Goal: Task Accomplishment & Management: Complete application form

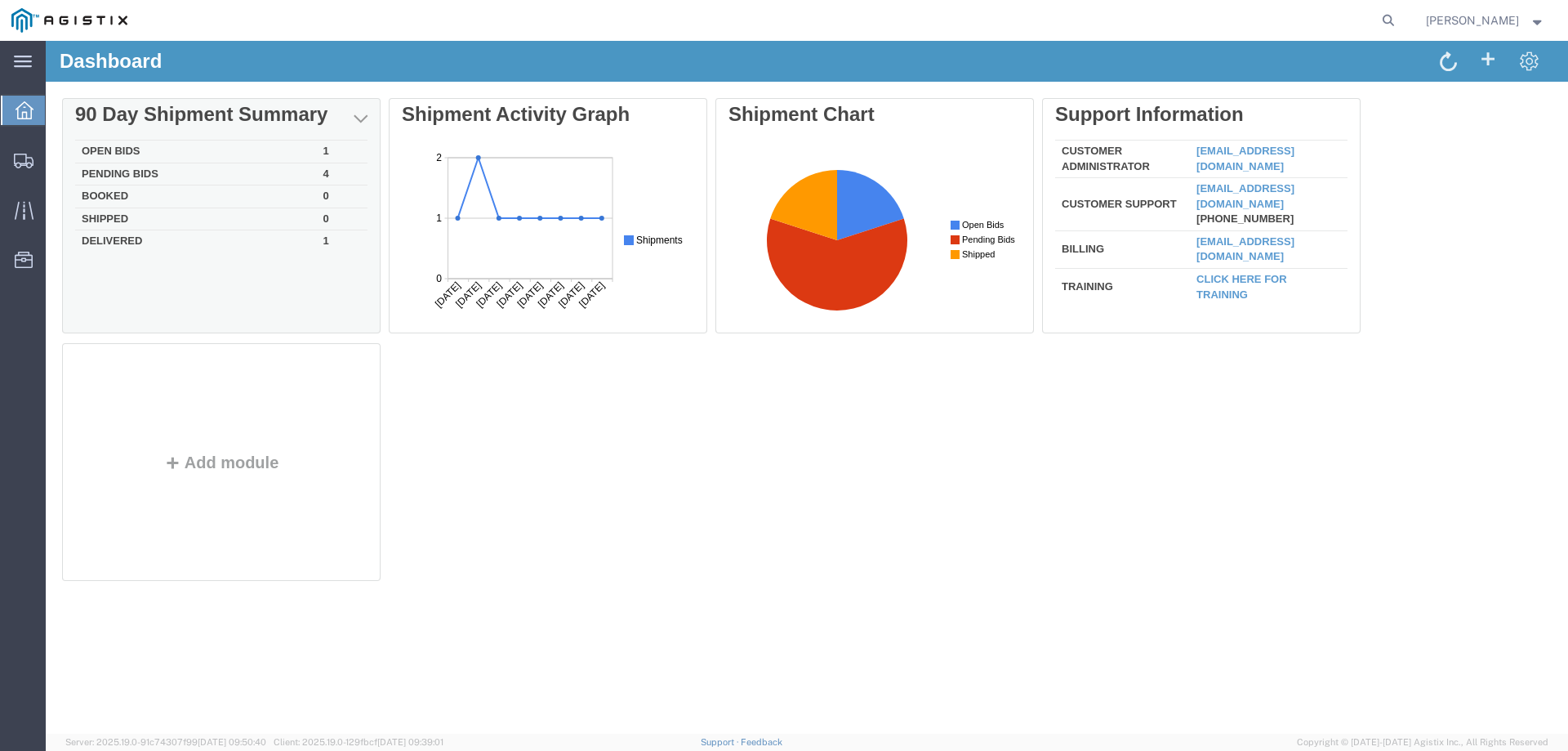
click at [123, 145] on td "Open Bids" at bounding box center [195, 152] width 241 height 23
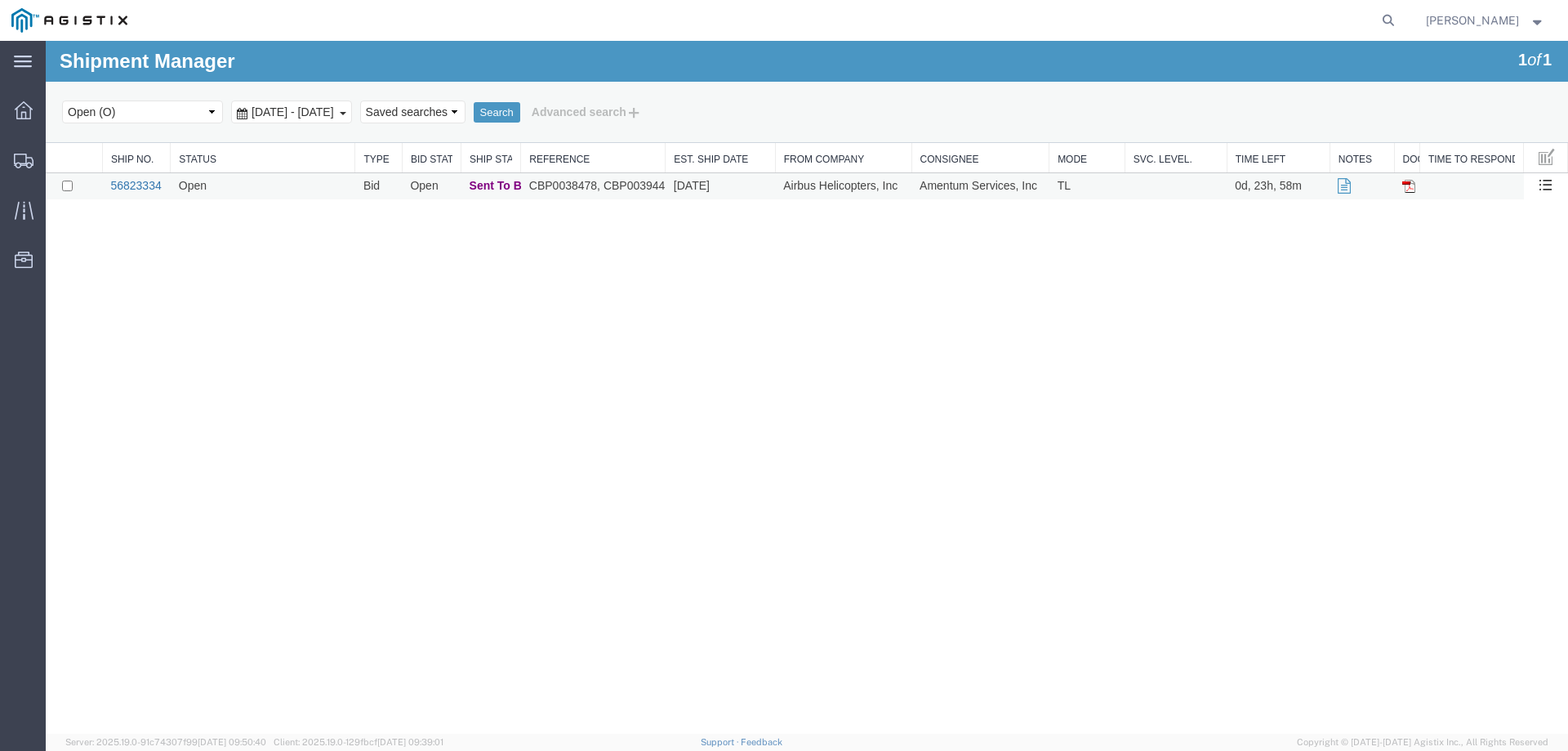
click at [146, 189] on link "56823334" at bounding box center [135, 185] width 50 height 13
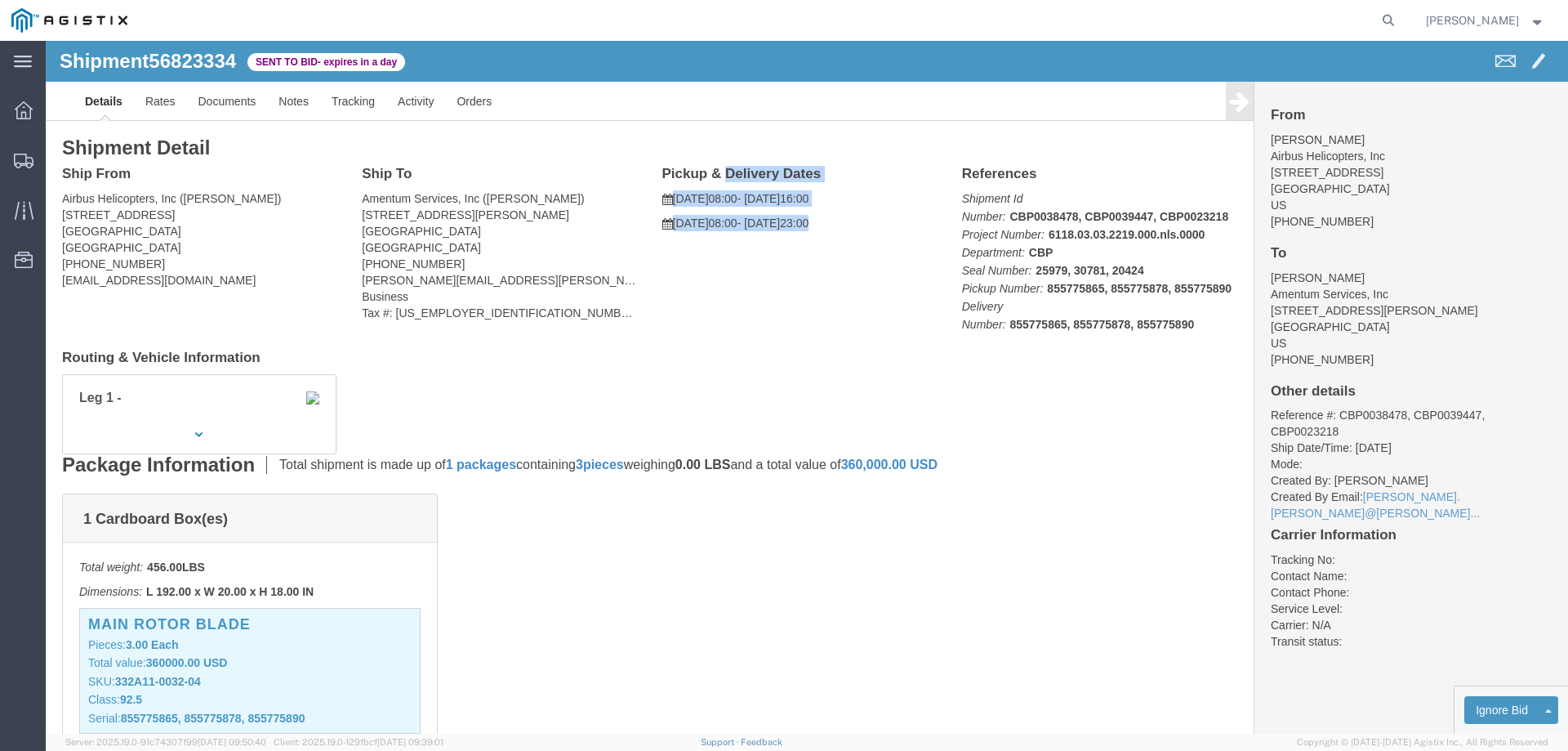
drag, startPoint x: 819, startPoint y: 188, endPoint x: 619, endPoint y: 134, distance: 207.2
click div "Pickup & Delivery Dates [DATE] 08:00 - [DATE] 16:00 [DATE] 08:00 - [DATE] 23:00…"
copy div "Pickup & Delivery Dates [DATE] 08:00 - [DATE] 16:00 [DATE] 08:00 - [DATE] 23:00"
click address "[PERSON_NAME] Airbus Helicopters, Inc [STREET_ADDRESS] 641 5026"
drag, startPoint x: 1343, startPoint y: 147, endPoint x: 1215, endPoint y: 76, distance: 146.4
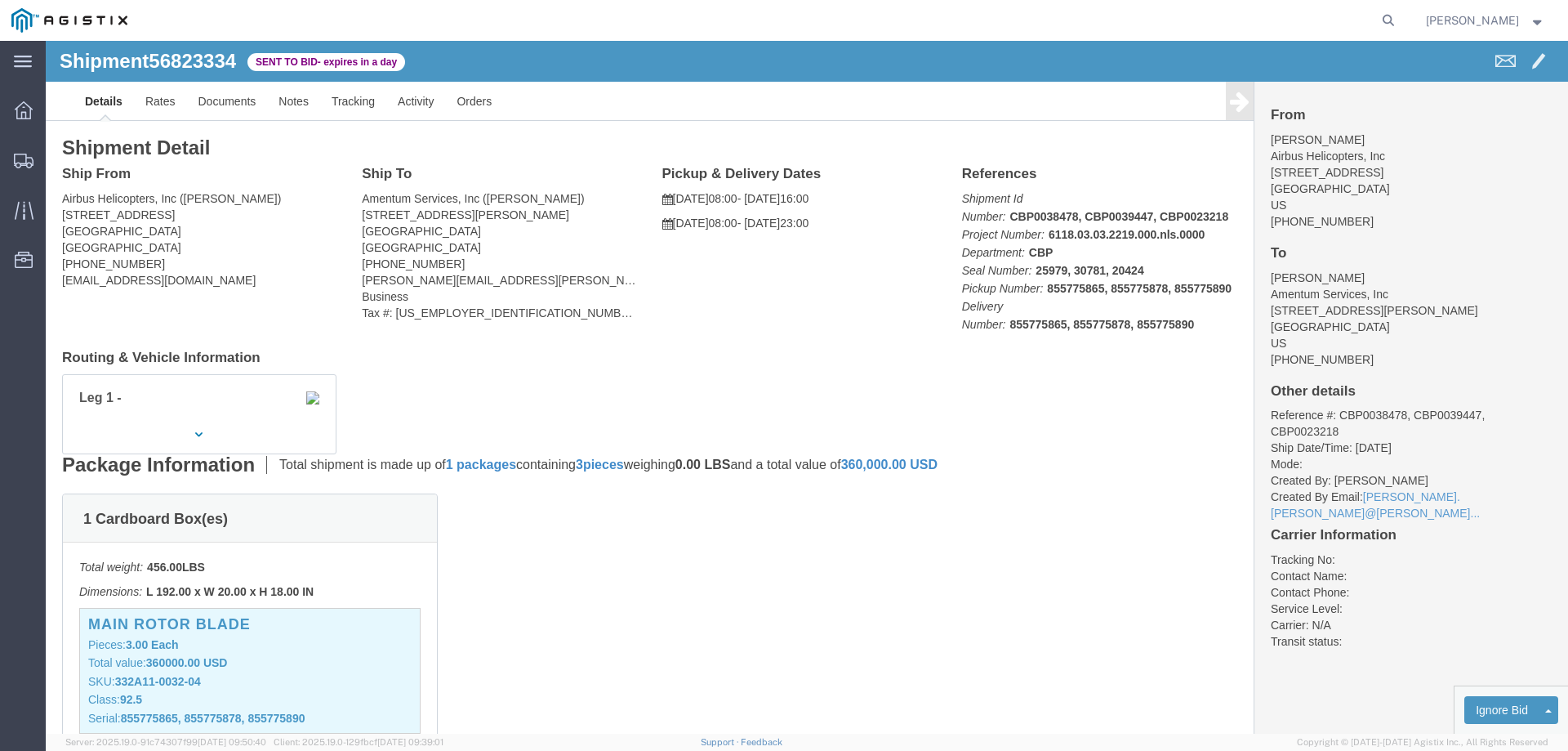
click div "From [PERSON_NAME] Airbus Helicopters, Inc [STREET_ADDRESS] [PHONE_NUMBER] To […"
click address "Airbus Helicopters, Inc ([PERSON_NAME]) [STREET_ADDRESS] [PHONE_NUMBER] [EMAIL_…"
drag, startPoint x: 141, startPoint y: 189, endPoint x: 17, endPoint y: 133, distance: 136.1
click div "Ship From Airbus Helicopters, Inc ([PERSON_NAME]) [STREET_ADDRESS] [PHONE_NUMBE…"
copy div "Ship From Airbus Helicopters, Inc ([PERSON_NAME]) [STREET_ADDRESS]"
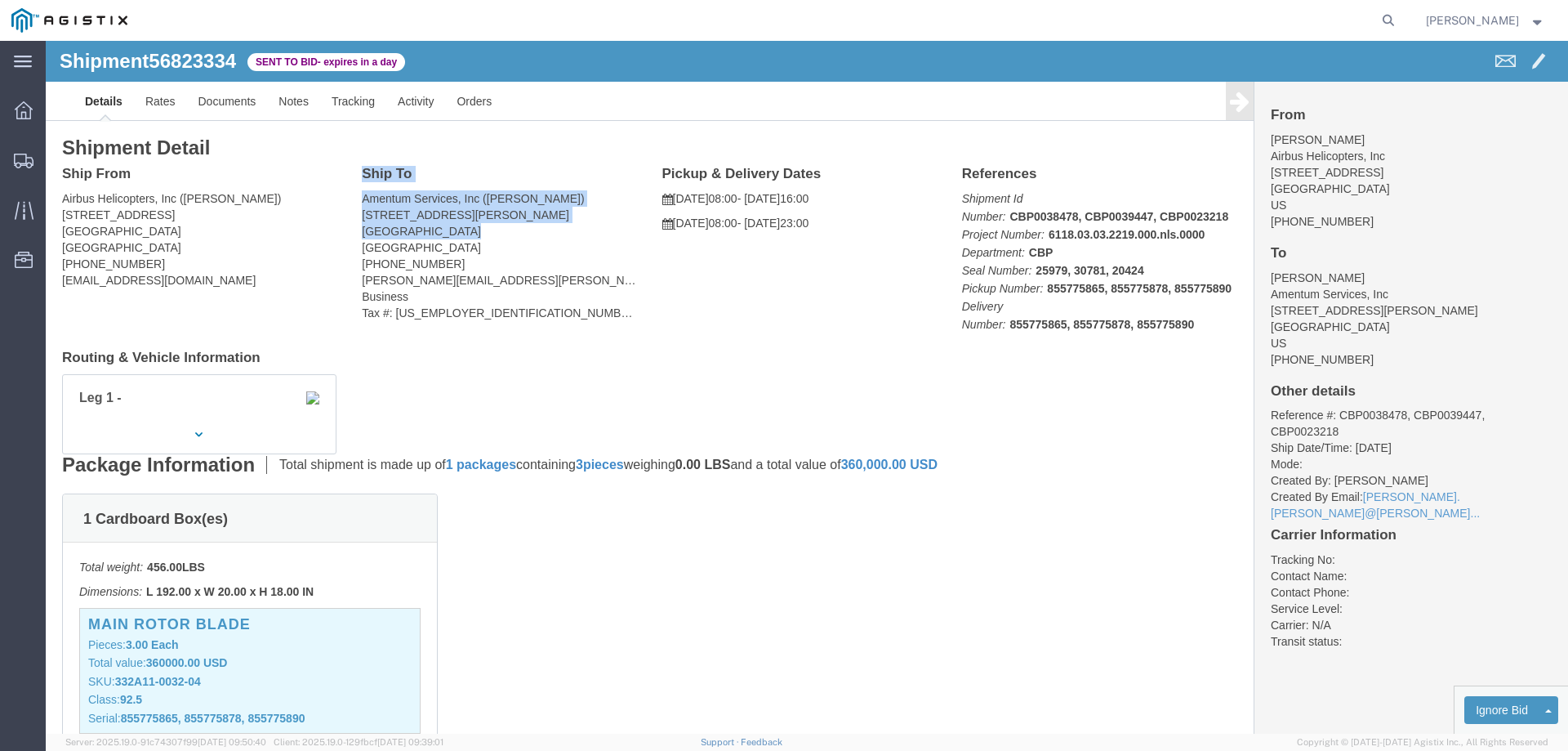
drag, startPoint x: 412, startPoint y: 193, endPoint x: 317, endPoint y: 135, distance: 111.3
click div "Ship To Amentum Services, Inc ([PERSON_NAME]) [STREET_ADDRESS][PERSON_NAME] [PH…"
copy div "Ship To Amentum Services, Inc ([PERSON_NAME]) [STREET_ADDRESS][PERSON_NAME]"
click div "Leg 1 -"
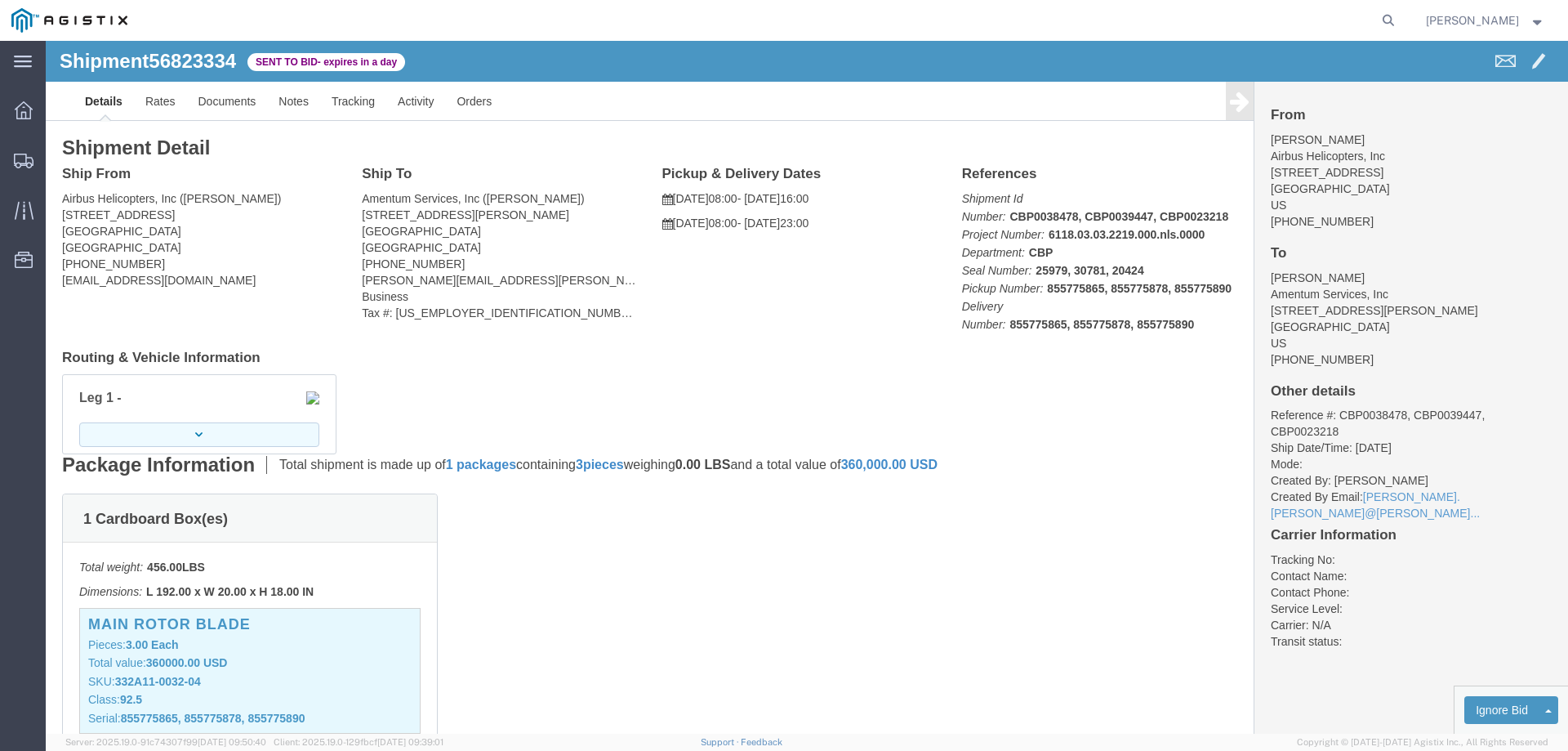
click icon "button"
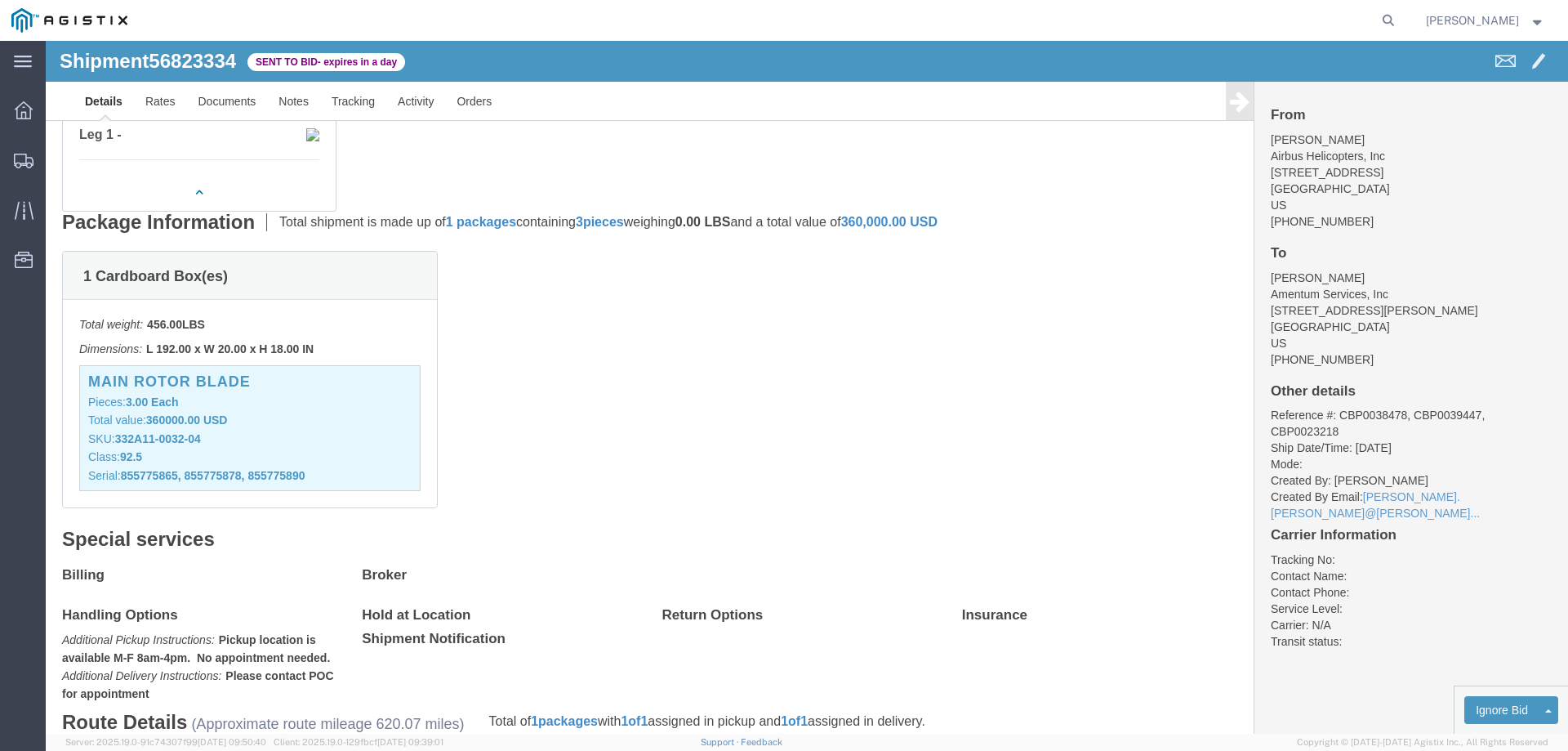
scroll to position [327, 0]
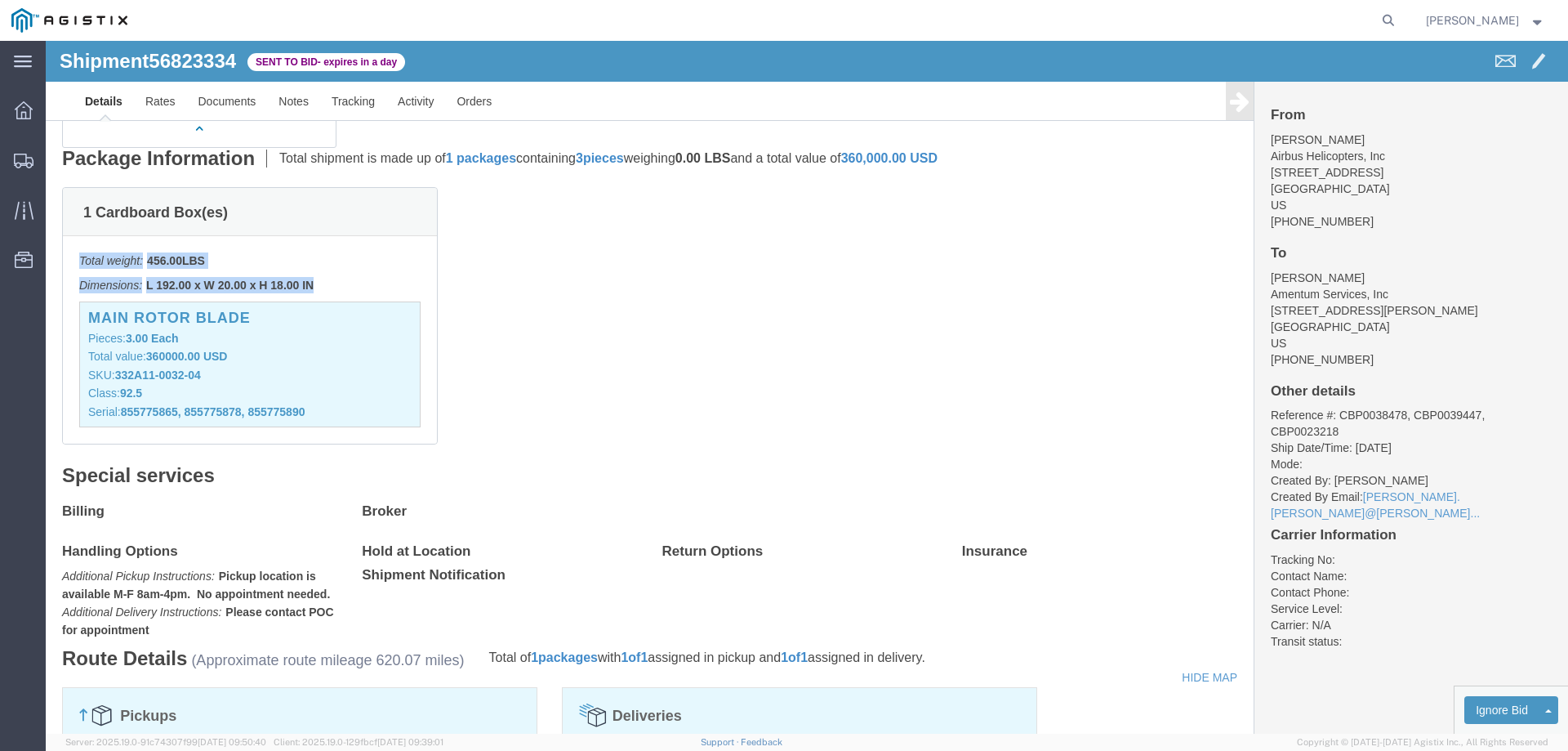
drag, startPoint x: 270, startPoint y: 244, endPoint x: 35, endPoint y: 220, distance: 236.2
click div "Total weight: 456.00 LBS Dimensions: L 192.00 x W 20.00 x H 18.00 IN Devices: M…"
copy div "Total weight: 456.00 LBS Dimensions: L 192.00 x W 20.00 x H 18.00 IN"
click div "1 Cardboard Box(es) Total weight: 456.00 LBS Dimensions: L 192.00 x W 20.00 x H…"
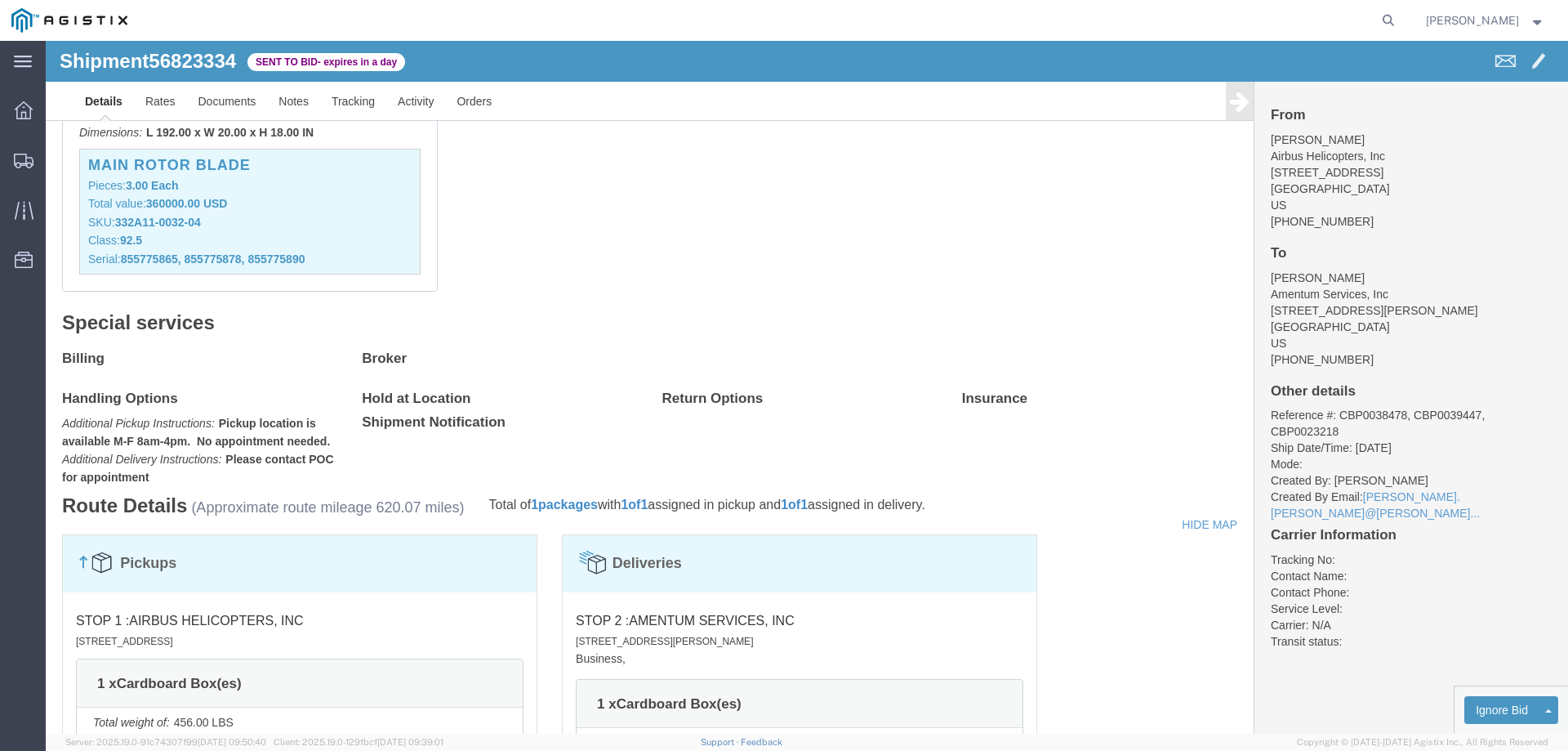
scroll to position [490, 0]
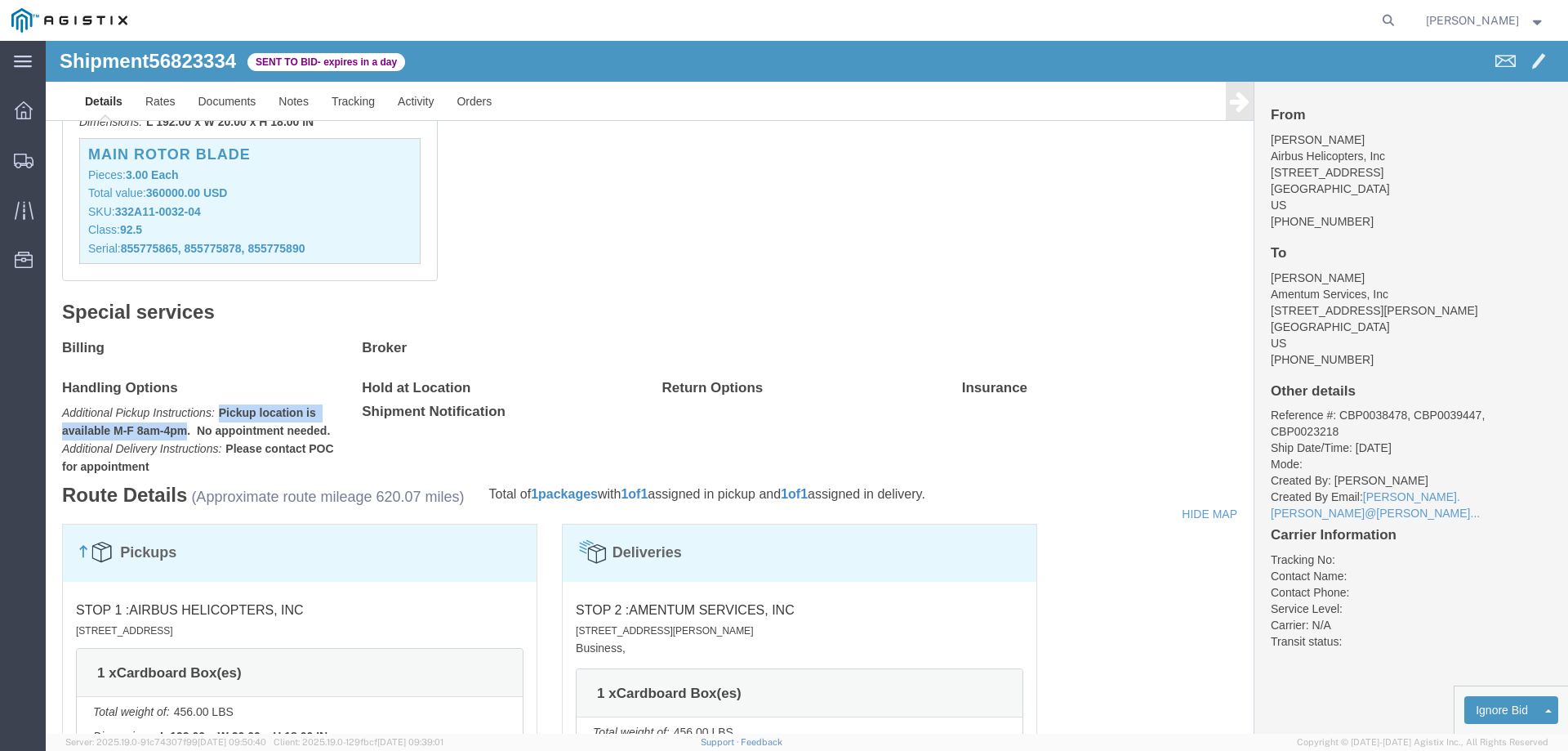
drag, startPoint x: 143, startPoint y: 389, endPoint x: 174, endPoint y: 372, distance: 35.4
click b "Pickup location is available M-F 8am-4pm. No appointment needed."
copy b "Pickup location is available M-F 8am-4pm"
click p "Additional Pickup Instructions: Pickup location is available M-F 8am-4pm. No ap…"
drag, startPoint x: 107, startPoint y: 427, endPoint x: 176, endPoint y: 413, distance: 70.4
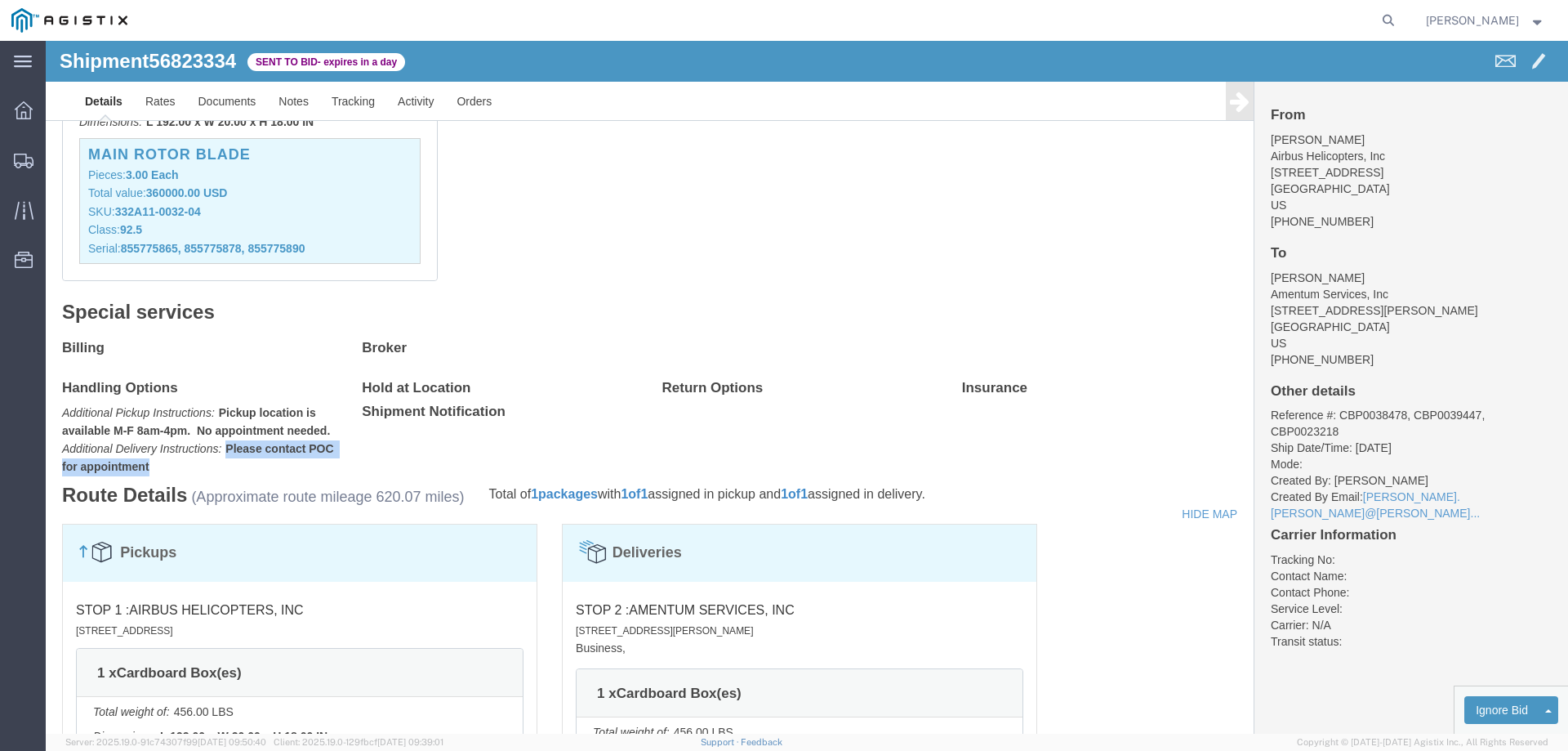
click p "Additional Pickup Instructions: Pickup location is available M-F 8am-4pm. No ap…"
copy b "Please contact POC for appointment"
click div "1 Cardboard Box(es) Total weight: 456.00 LBS Dimensions: L 192.00 x W 20.00 x H…"
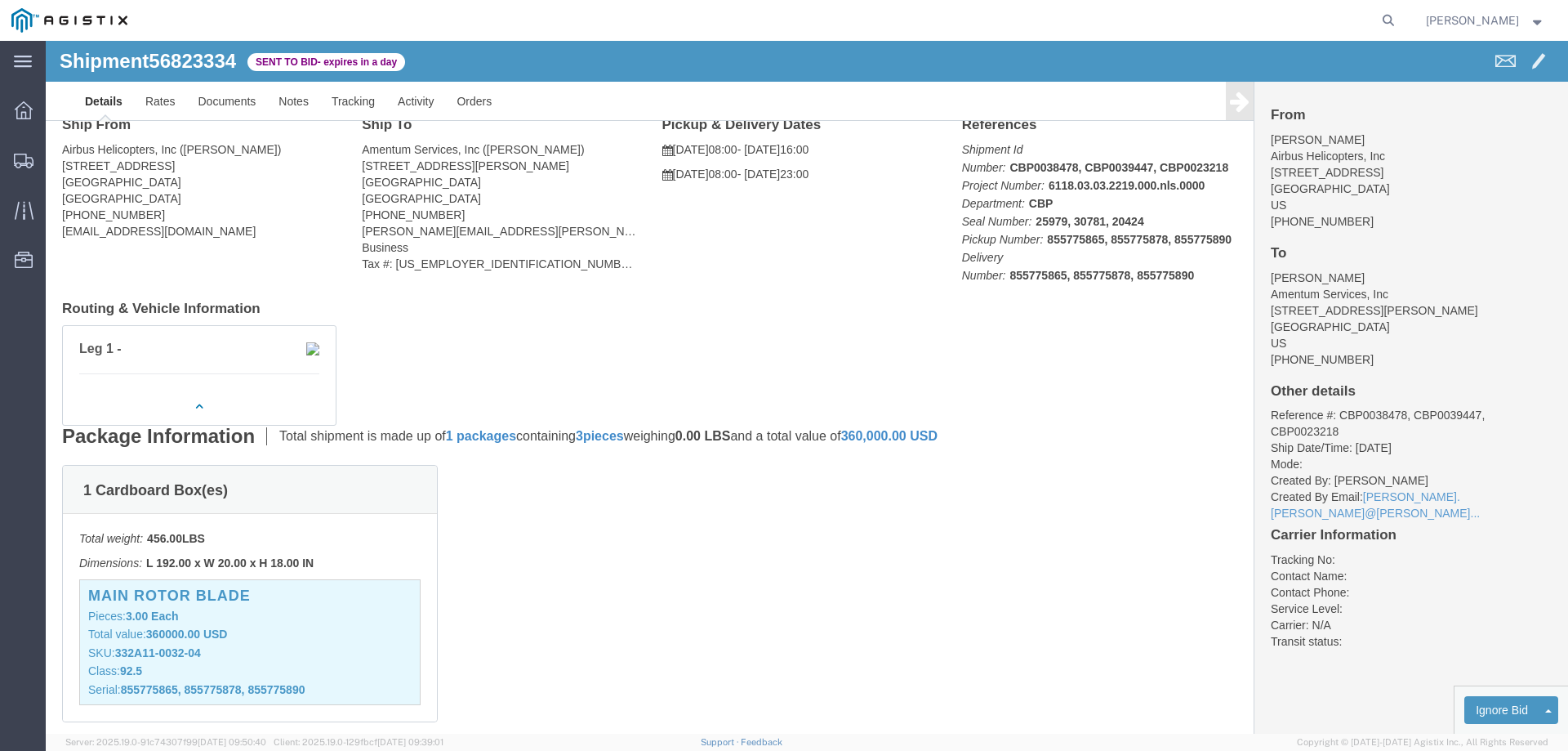
scroll to position [47, 0]
click link "Notes"
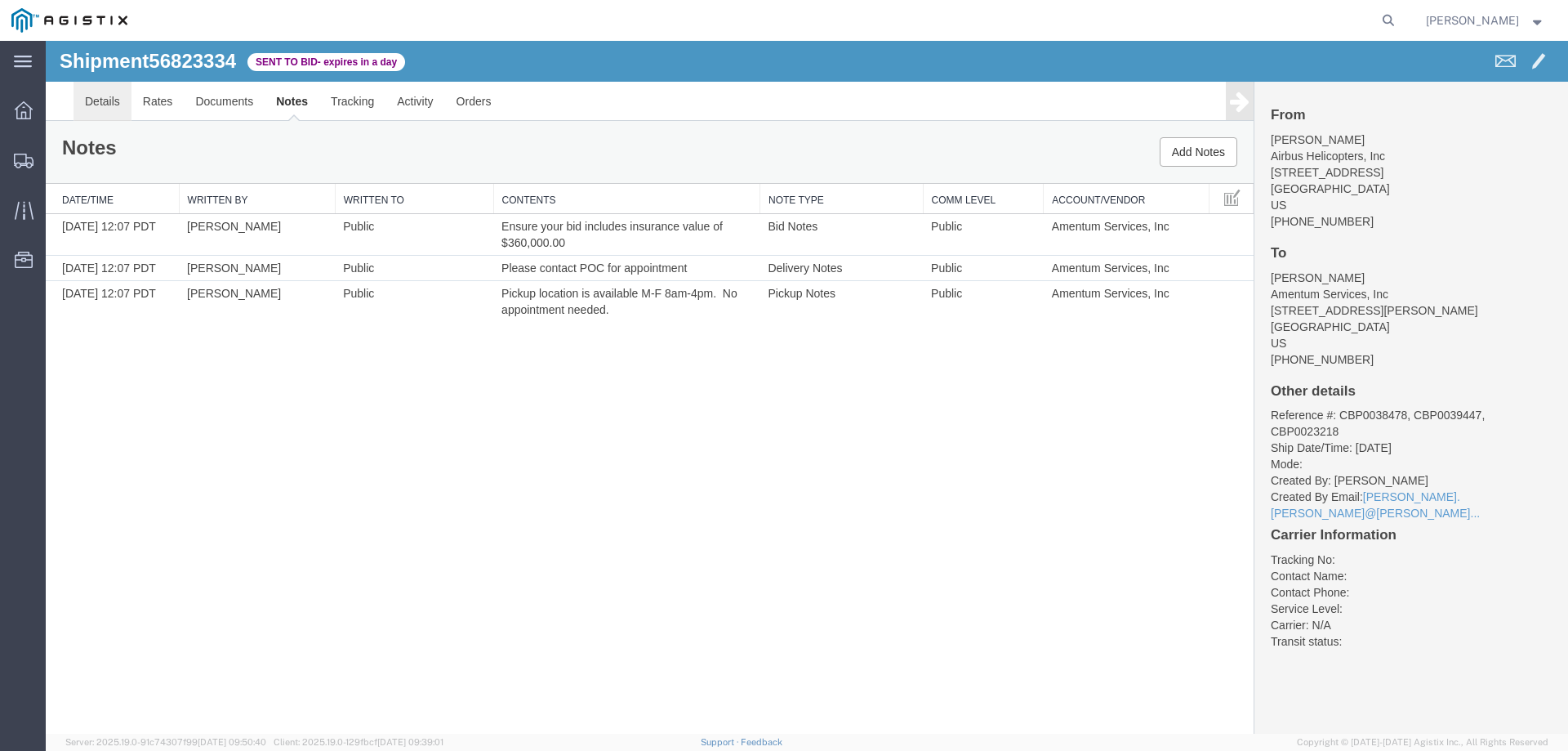
click at [103, 101] on link "Details" at bounding box center [102, 102] width 58 height 39
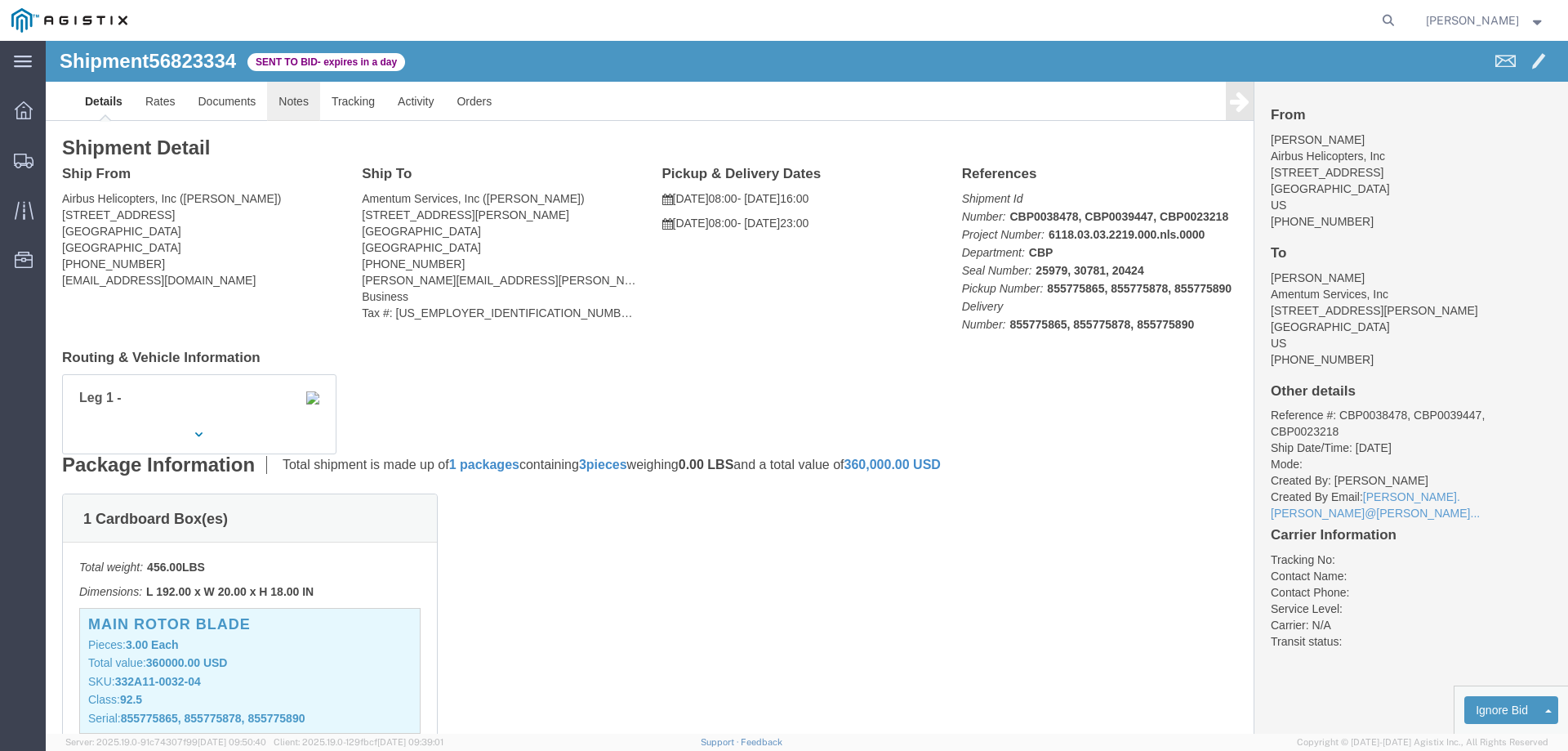
click link "Notes"
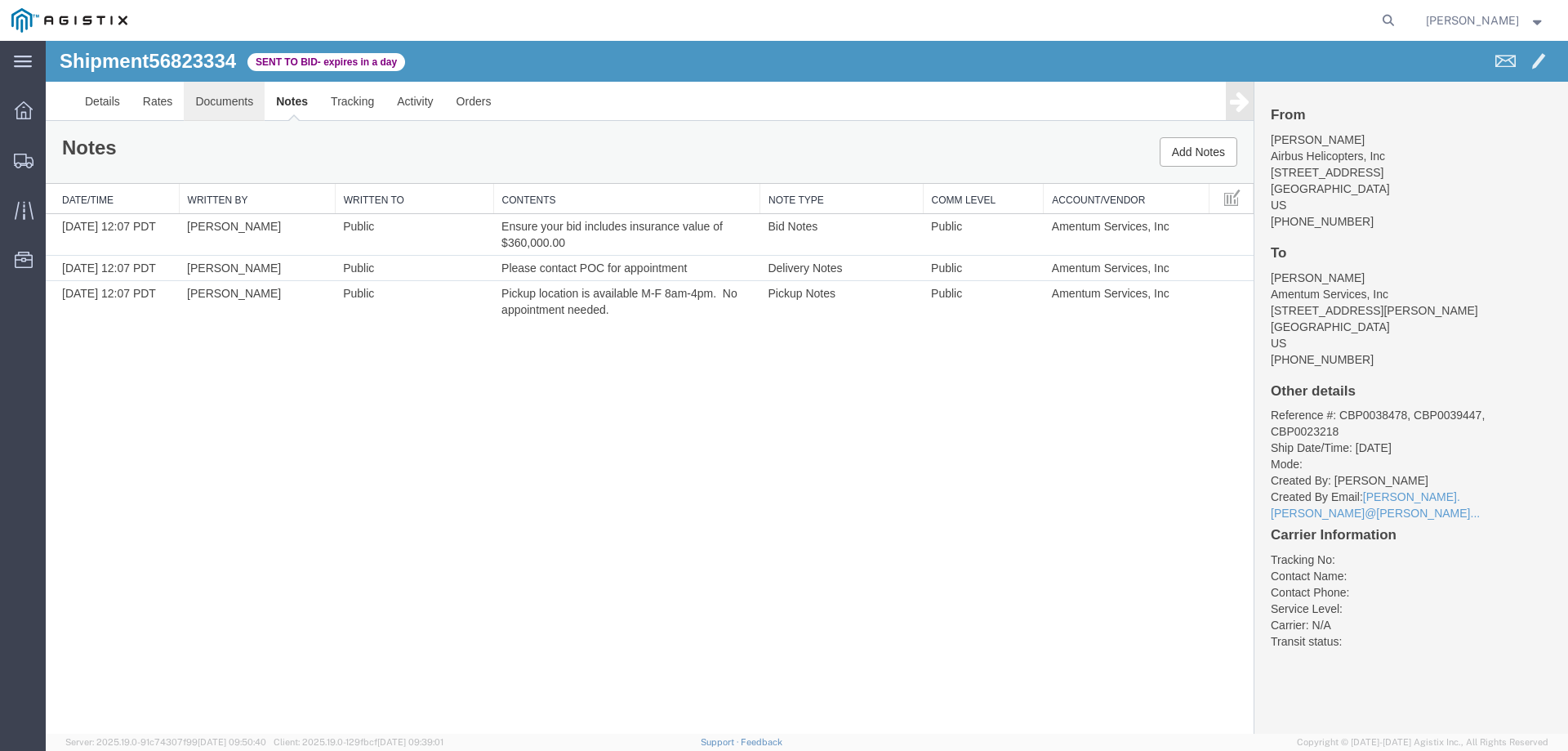
click at [220, 99] on link "Documents" at bounding box center [225, 102] width 81 height 39
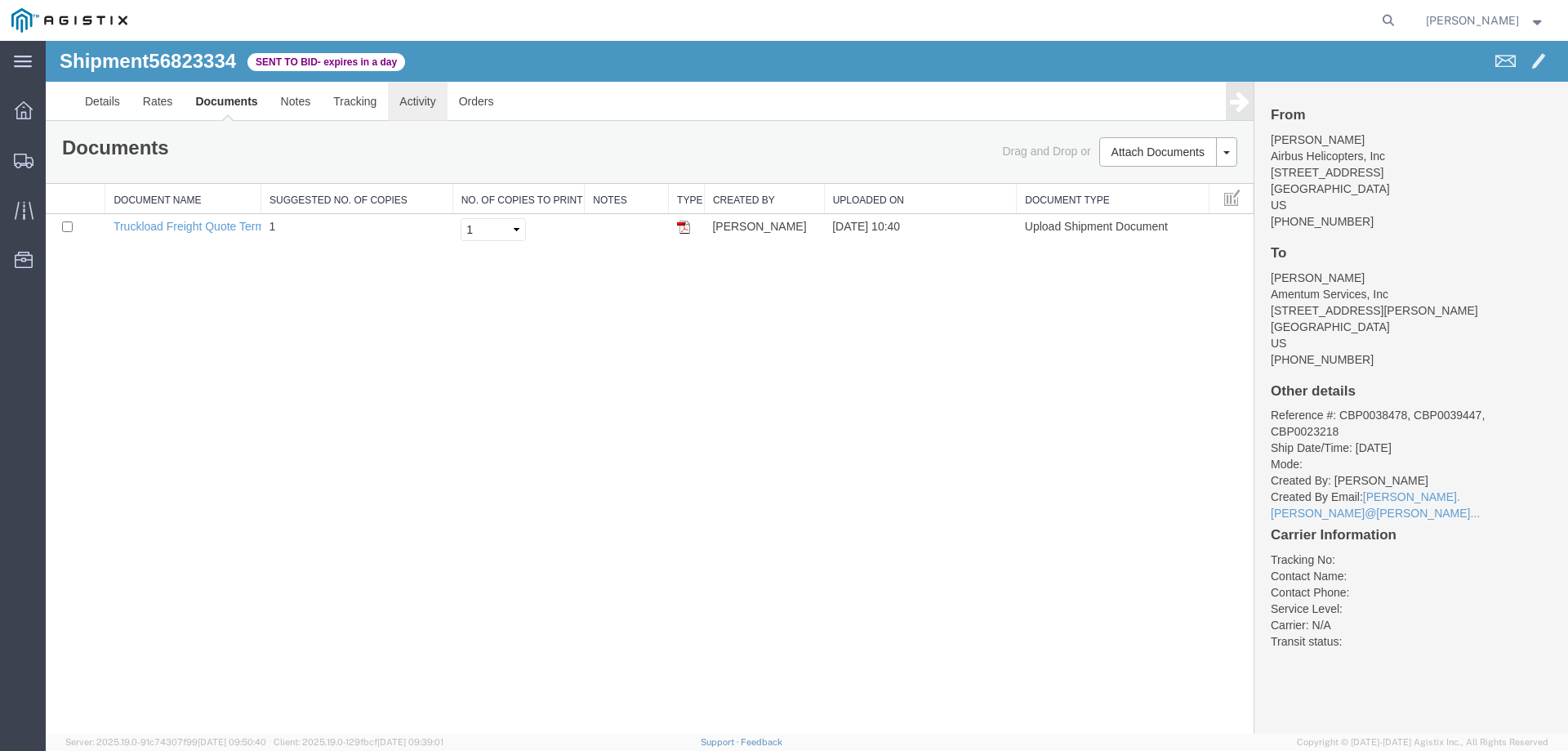
click at [413, 105] on link "Activity" at bounding box center [418, 102] width 59 height 39
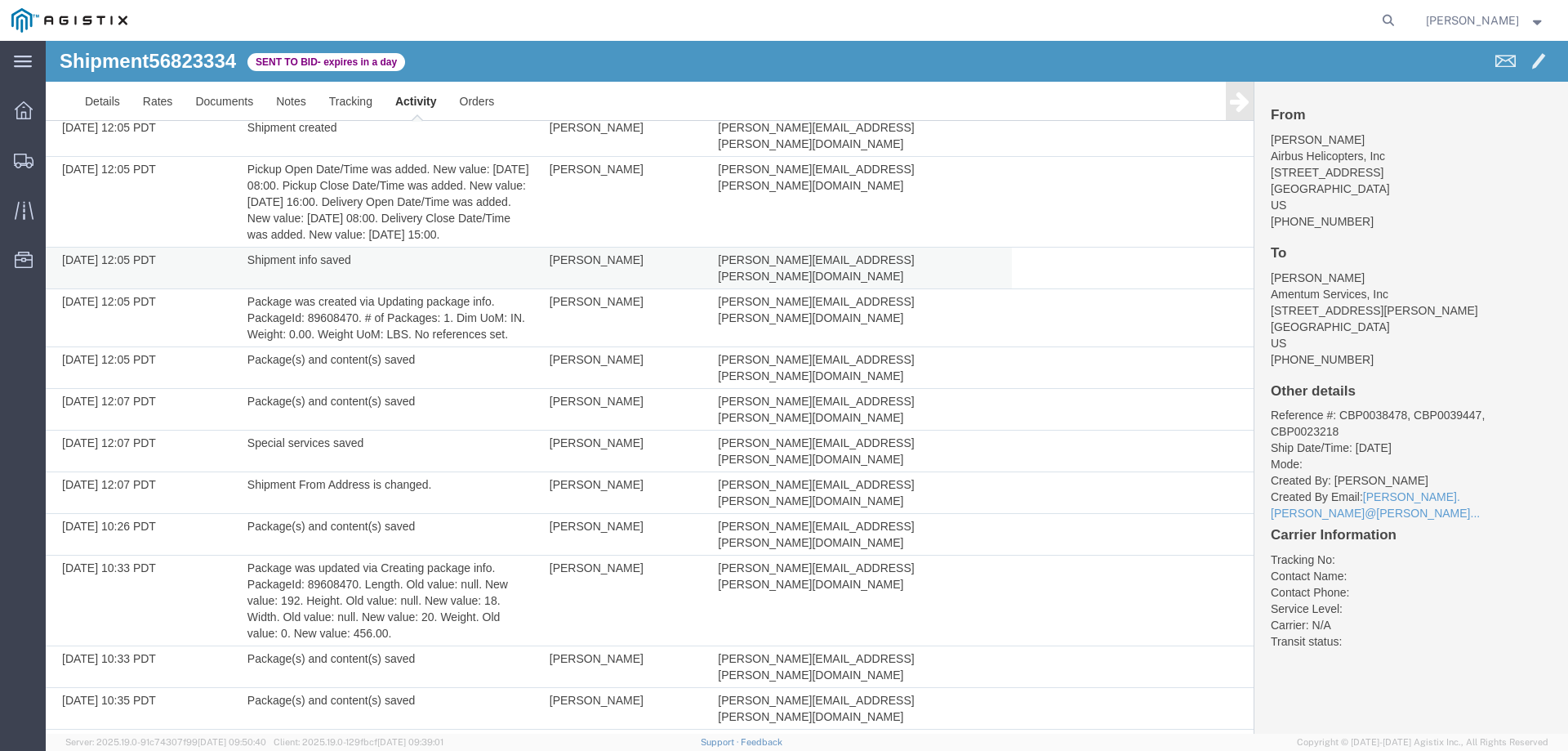
scroll to position [103, 0]
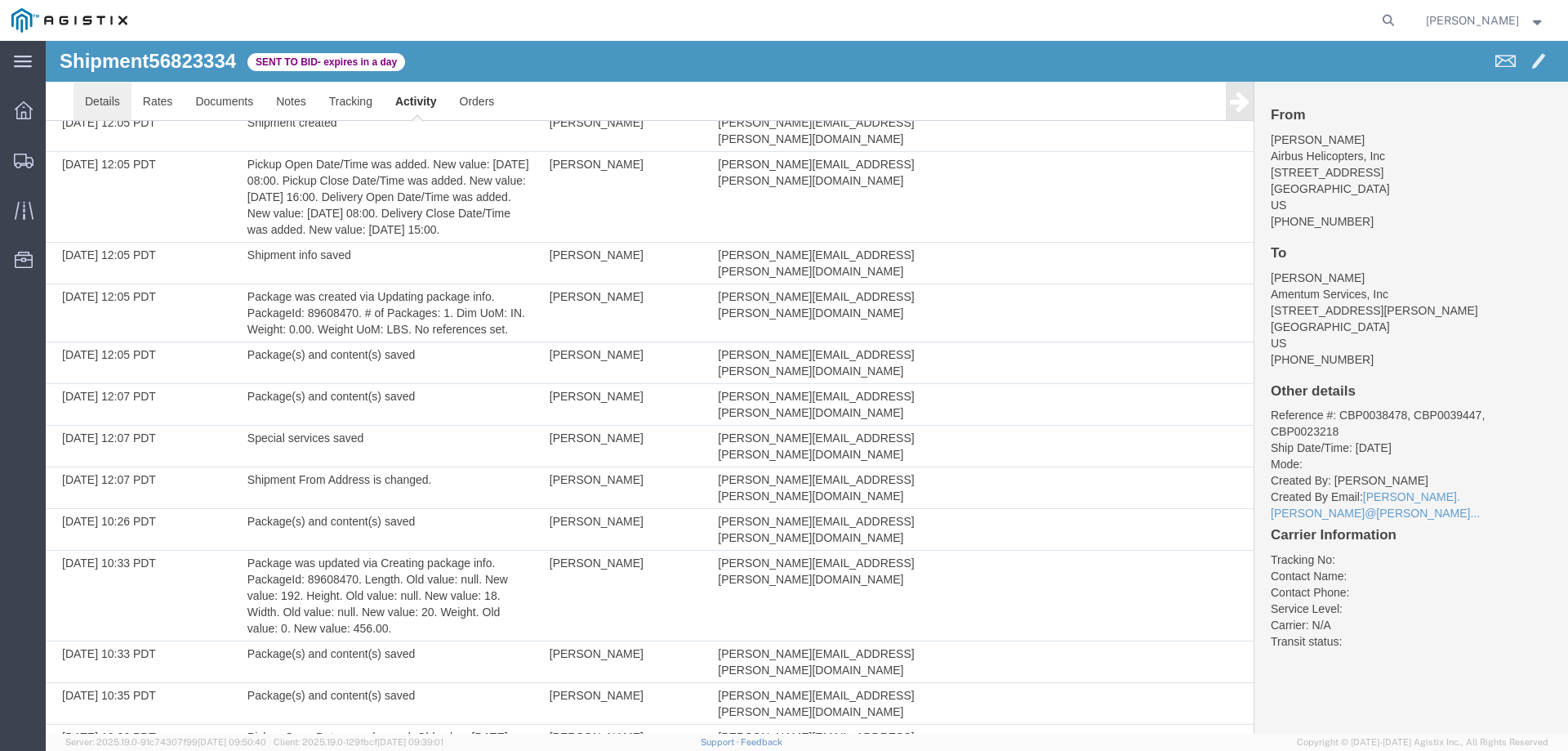
click at [108, 102] on link "Details" at bounding box center [102, 102] width 58 height 39
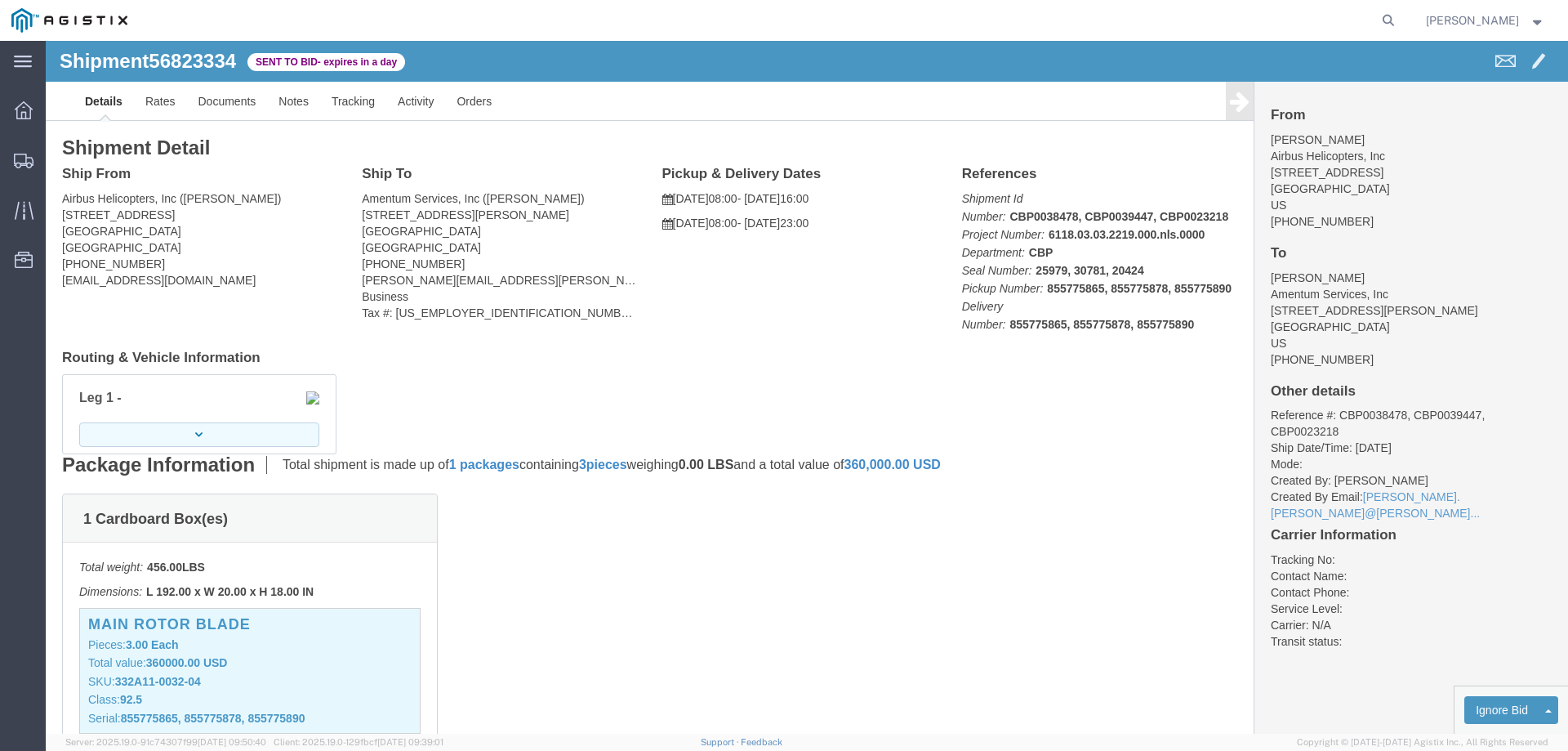
click button "button"
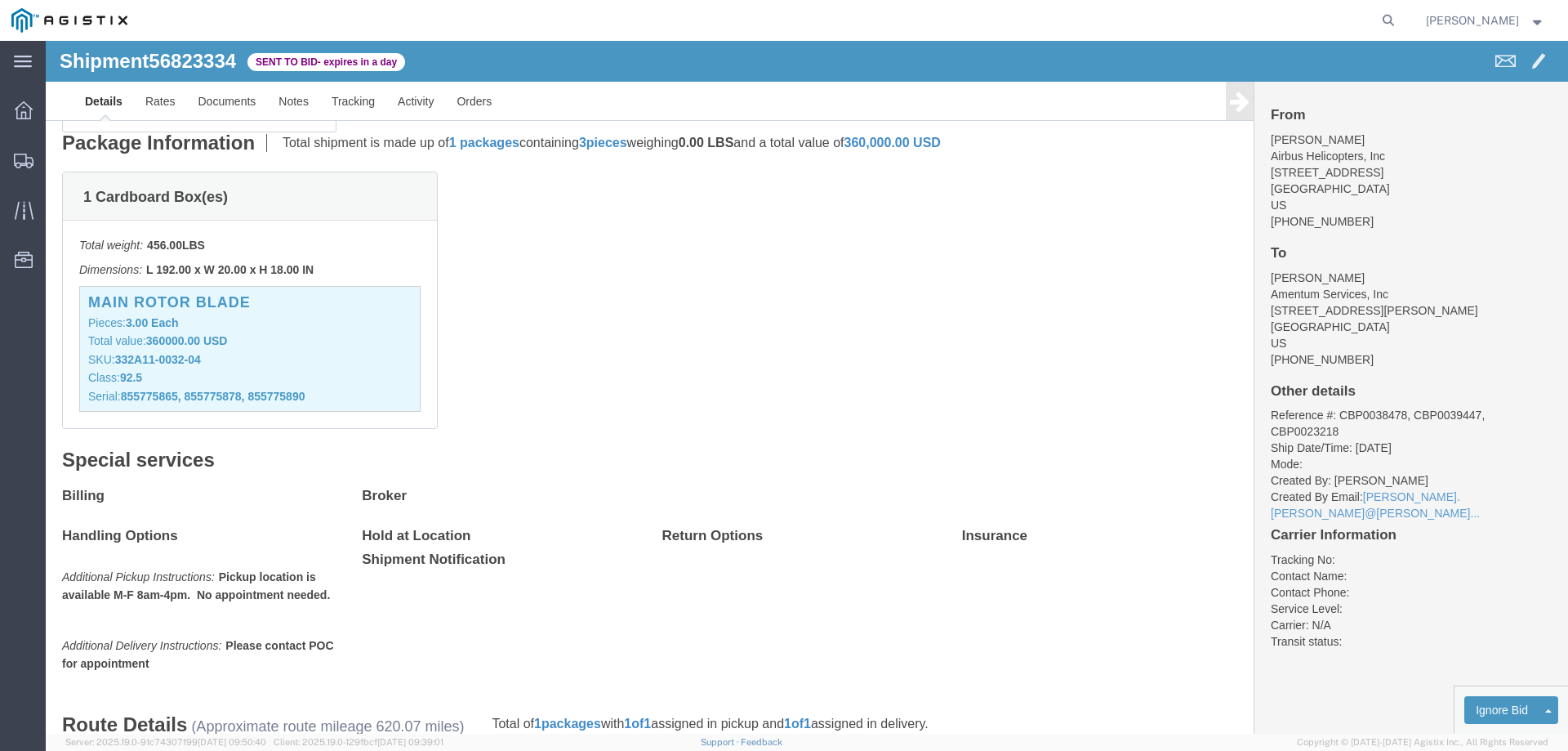
scroll to position [408, 0]
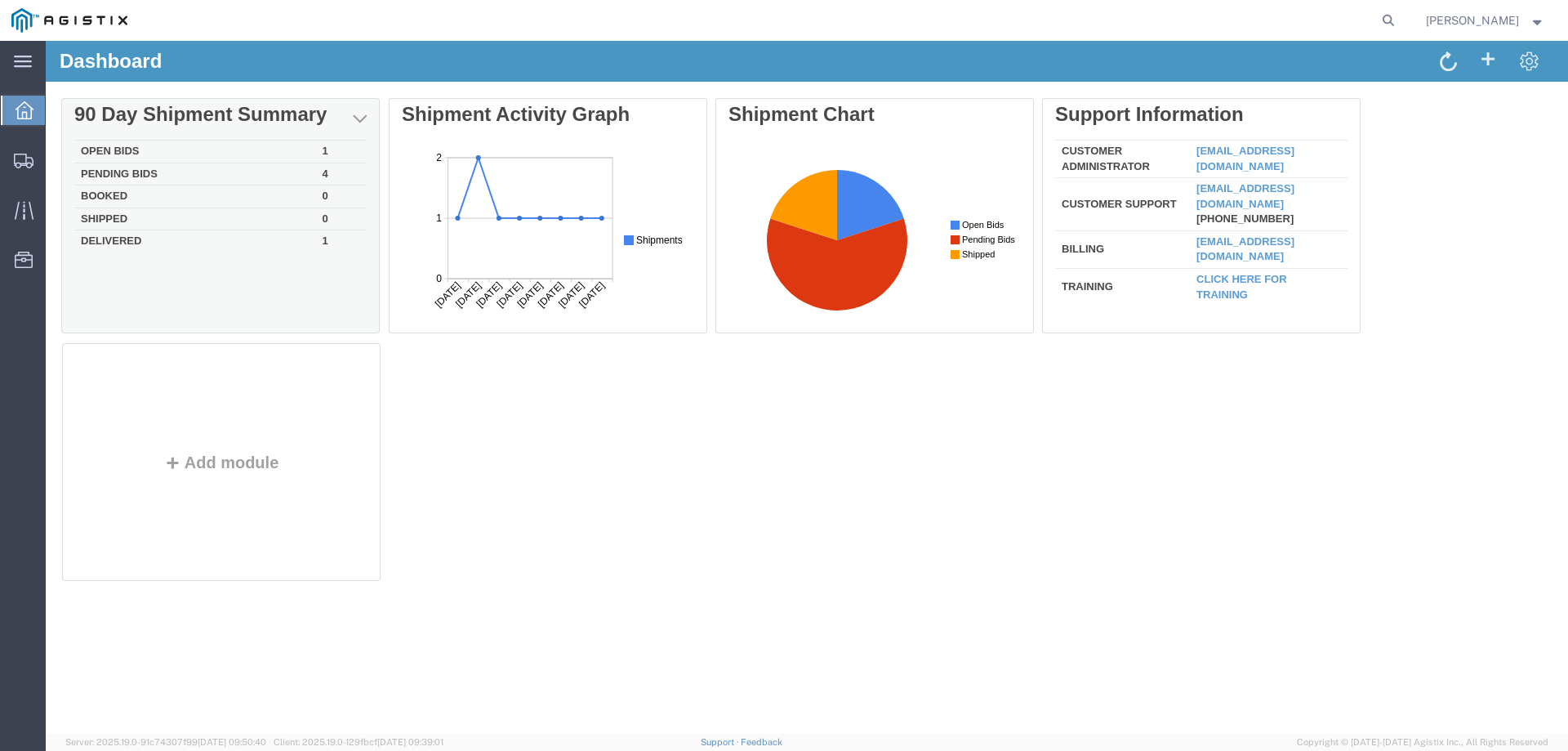
click at [158, 154] on div "Delete 90 Day Shipment Summary Open Bids 1 Pending Bids 4 Booked 0 Shipped 0 De…" at bounding box center [807, 342] width 1489 height 490
click at [129, 152] on td "Open Bids" at bounding box center [195, 152] width 241 height 23
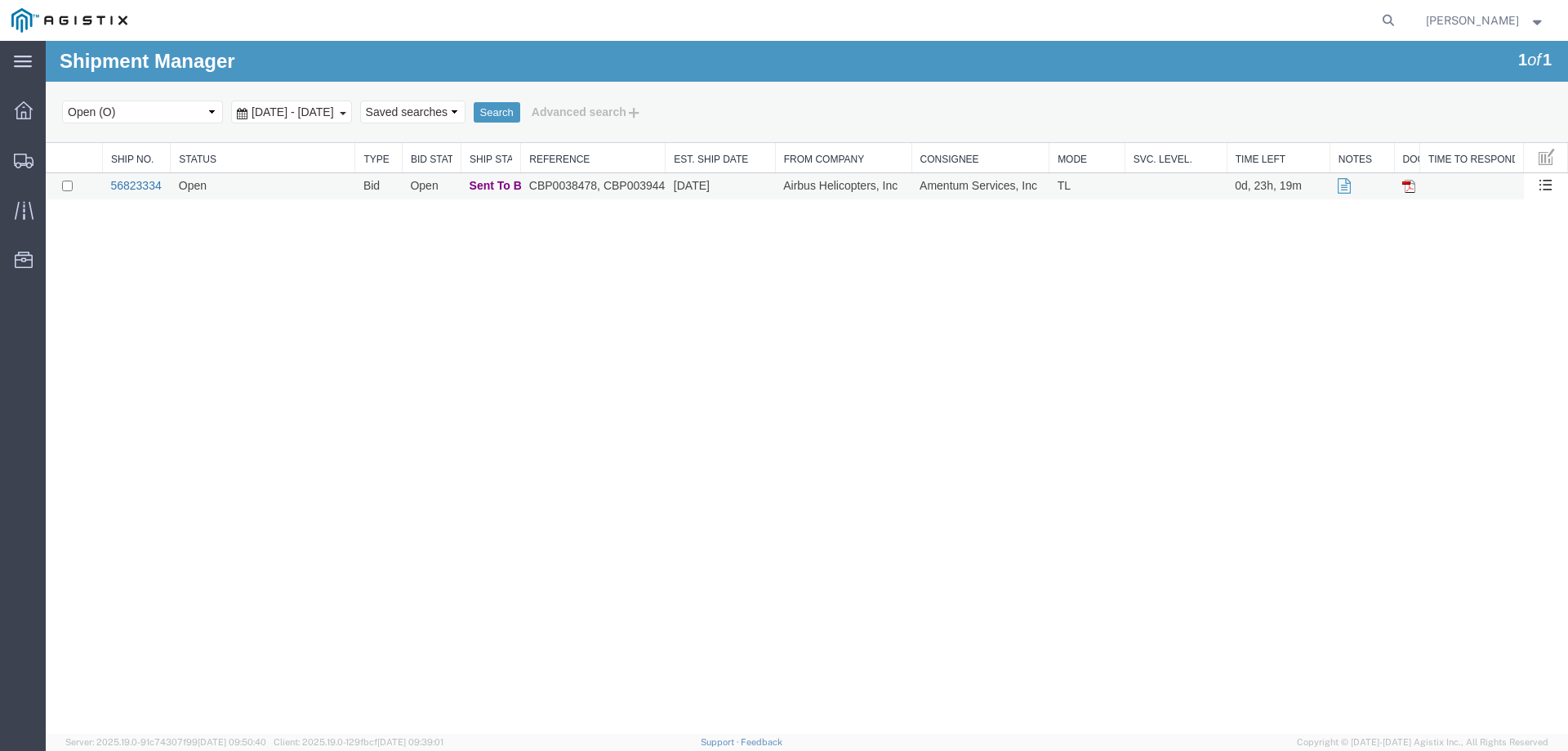
click at [113, 183] on link "56823334" at bounding box center [135, 185] width 50 height 13
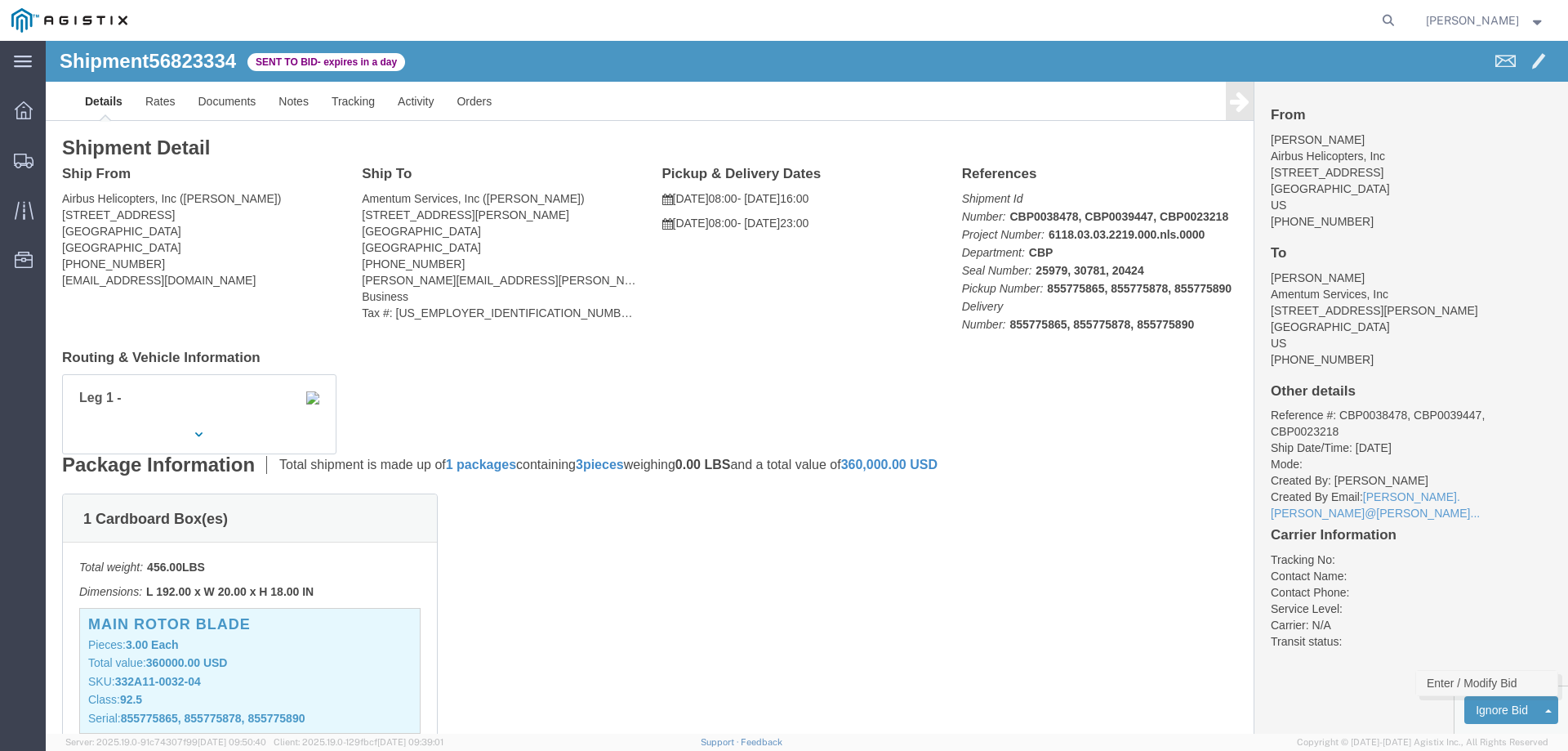
click link "Enter / Modify Bid"
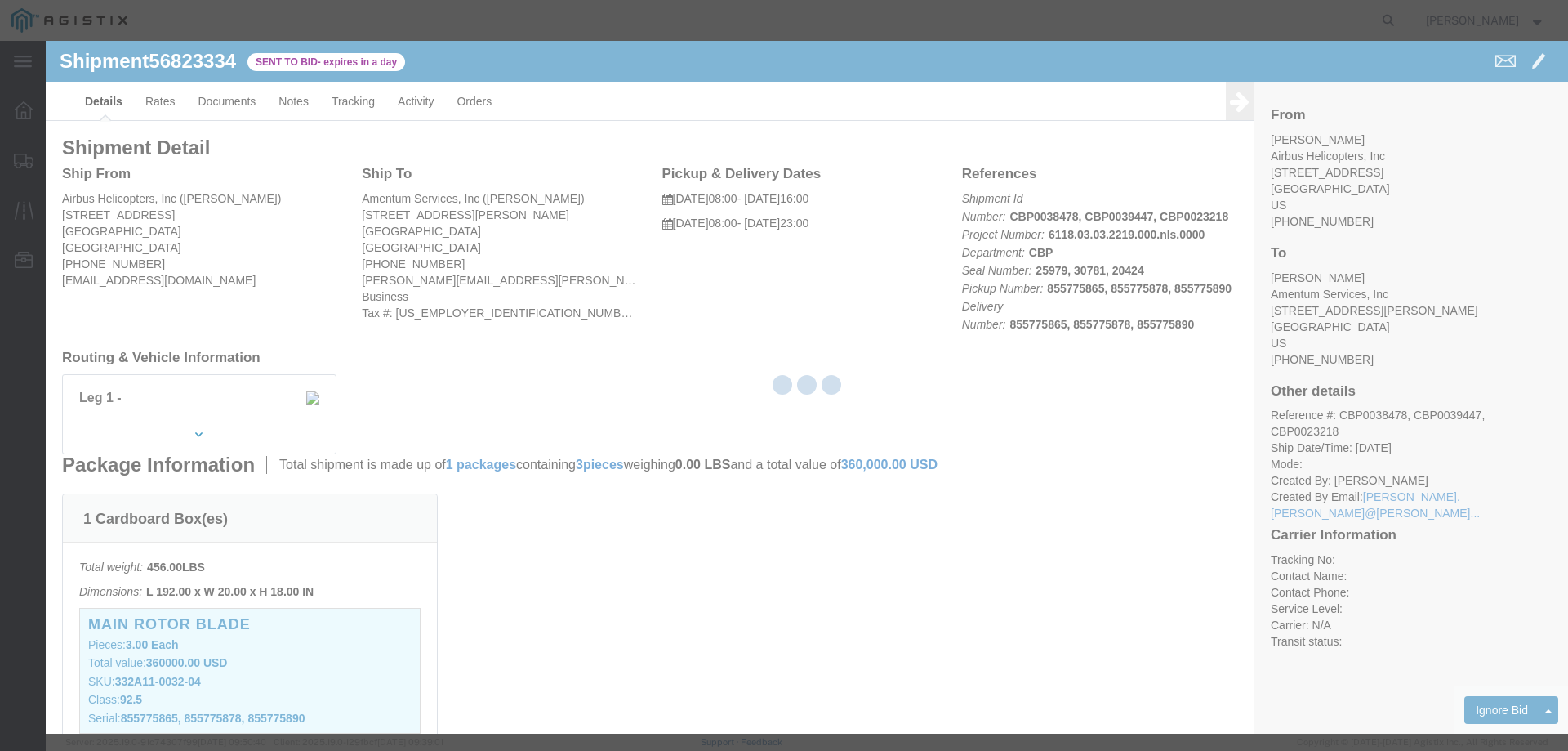
select select "23073"
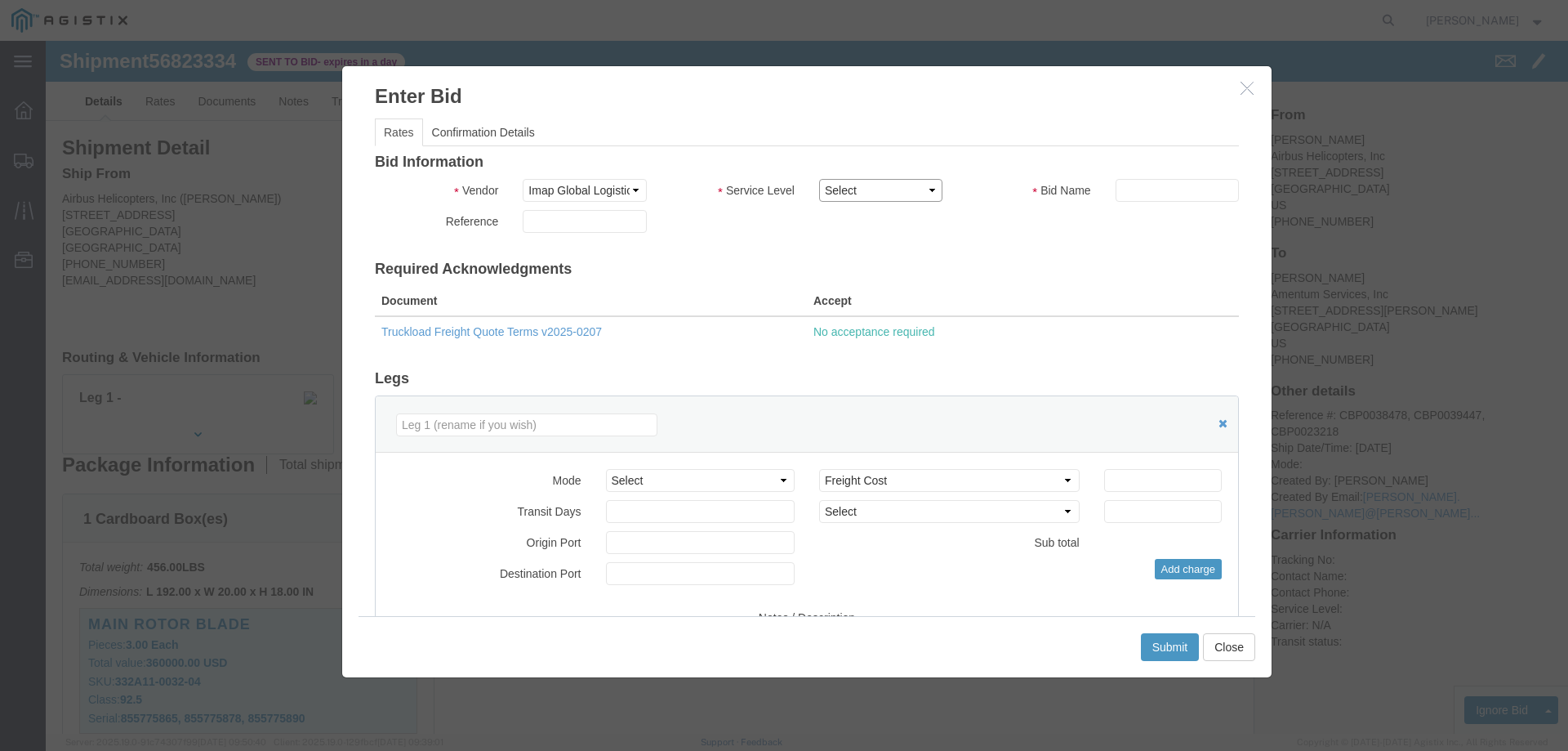
click select "Select Air Ocean TL Standard 3 - 5 Day"
select select "42723"
click select "Select Air Ocean TL Standard 3 - 5 Day"
click input "text"
type input "56823334"
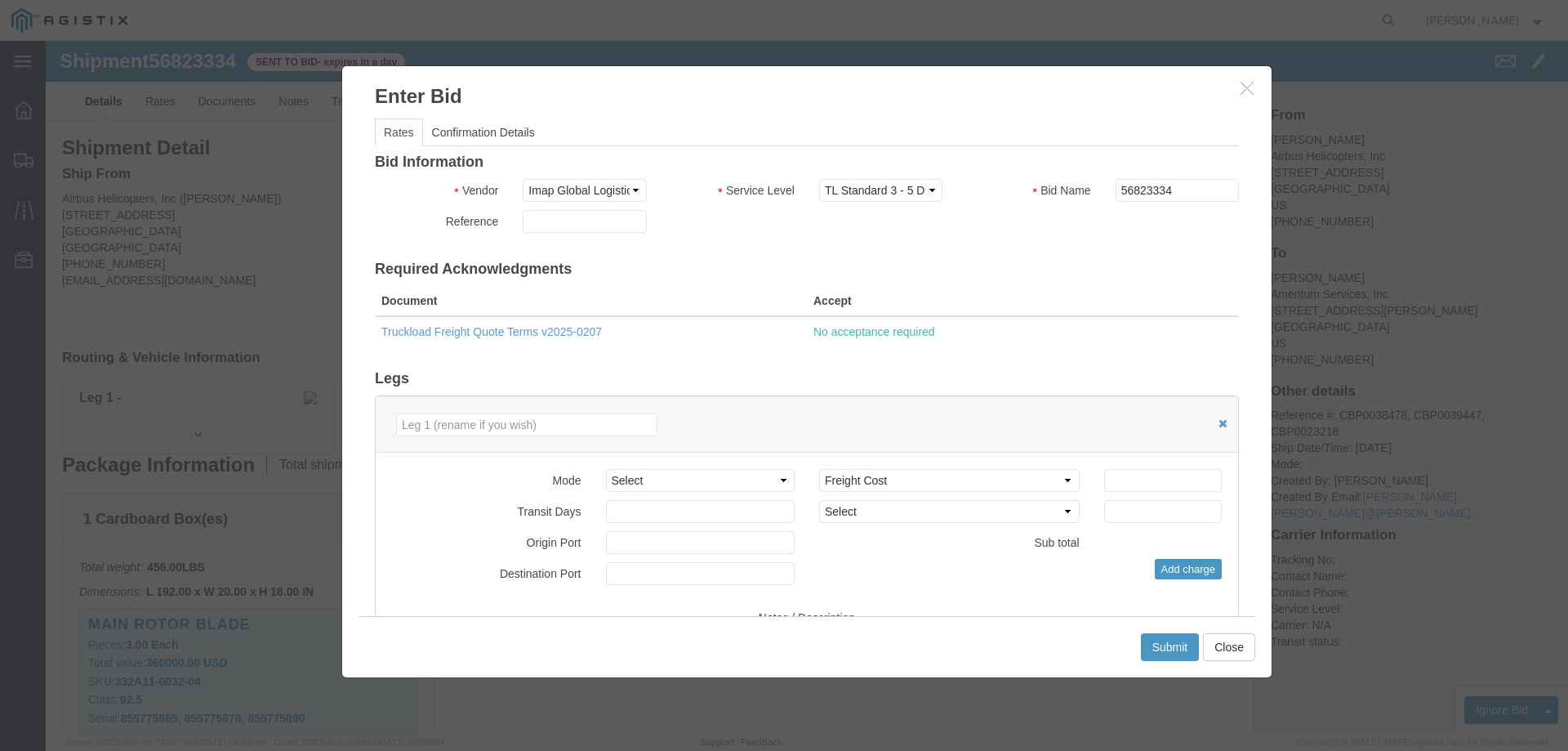
click div "Bid amount 1"
click select "Select 2 Day Service 3 Axle Winch Truck 3 to 5 Day Service 96L Domestic Flat Ra…"
click input "number"
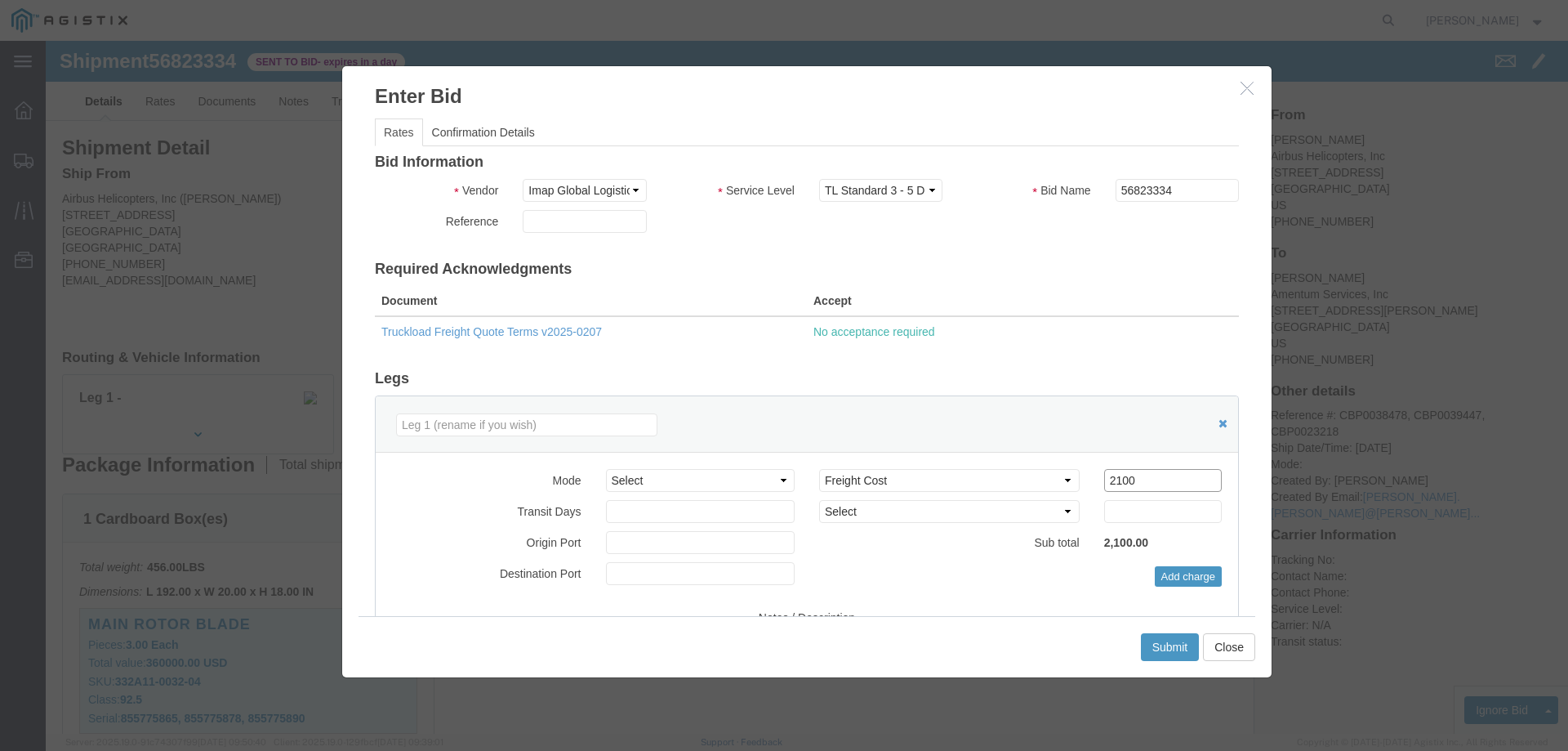
type input "2100"
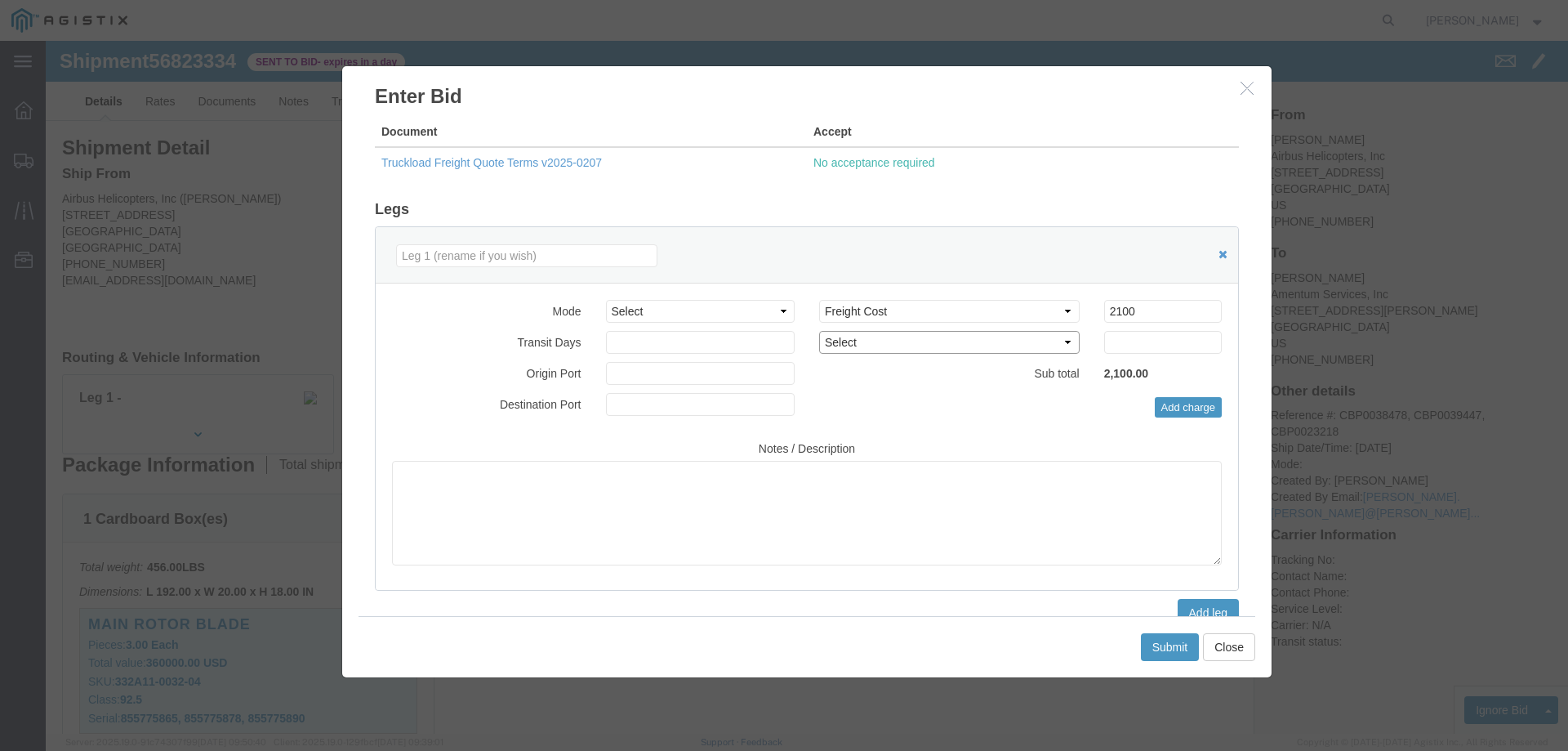
scroll to position [199, 0]
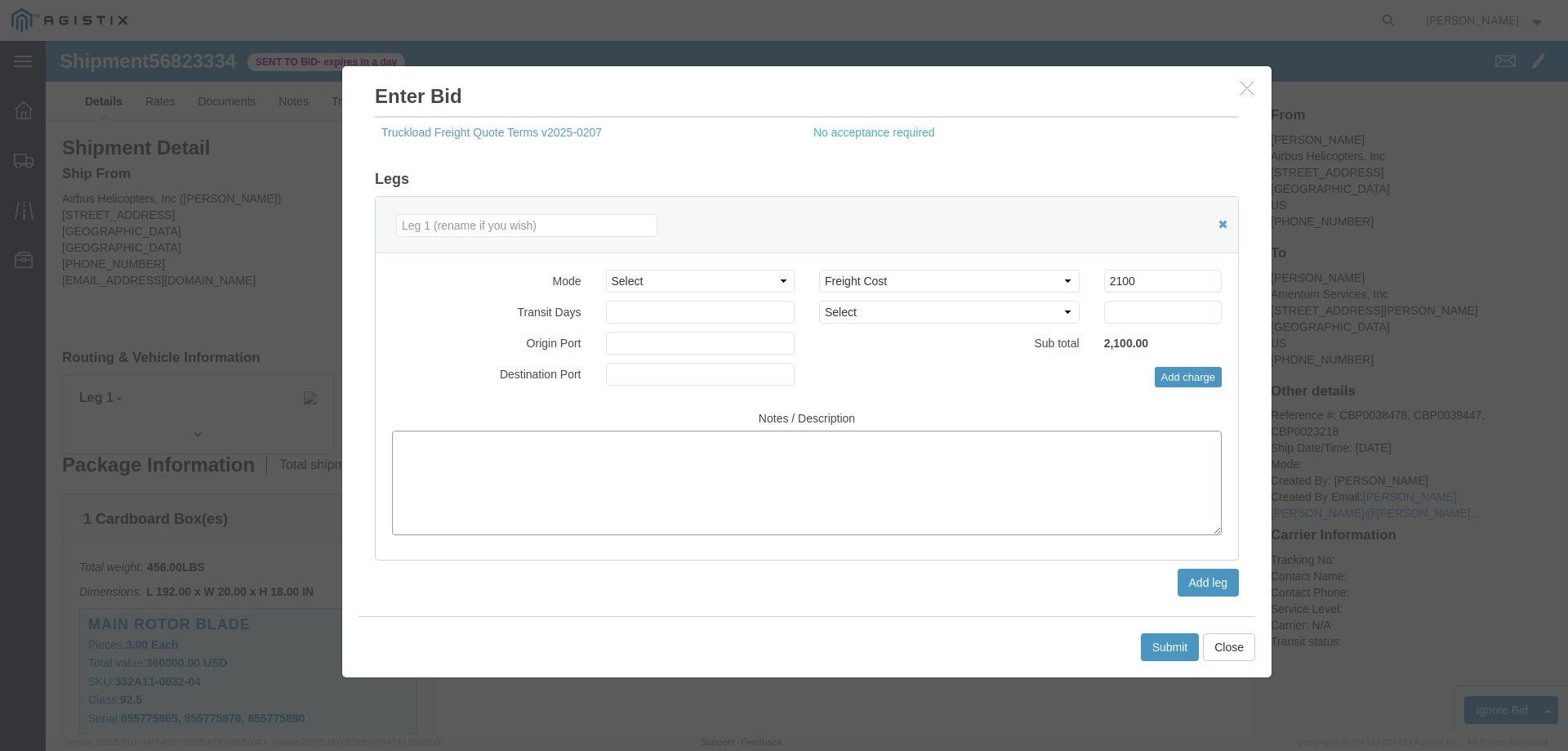
click textarea
type textarea "FREIGHT INCL. INSURANCE COST"
click input "2100"
type input "2150"
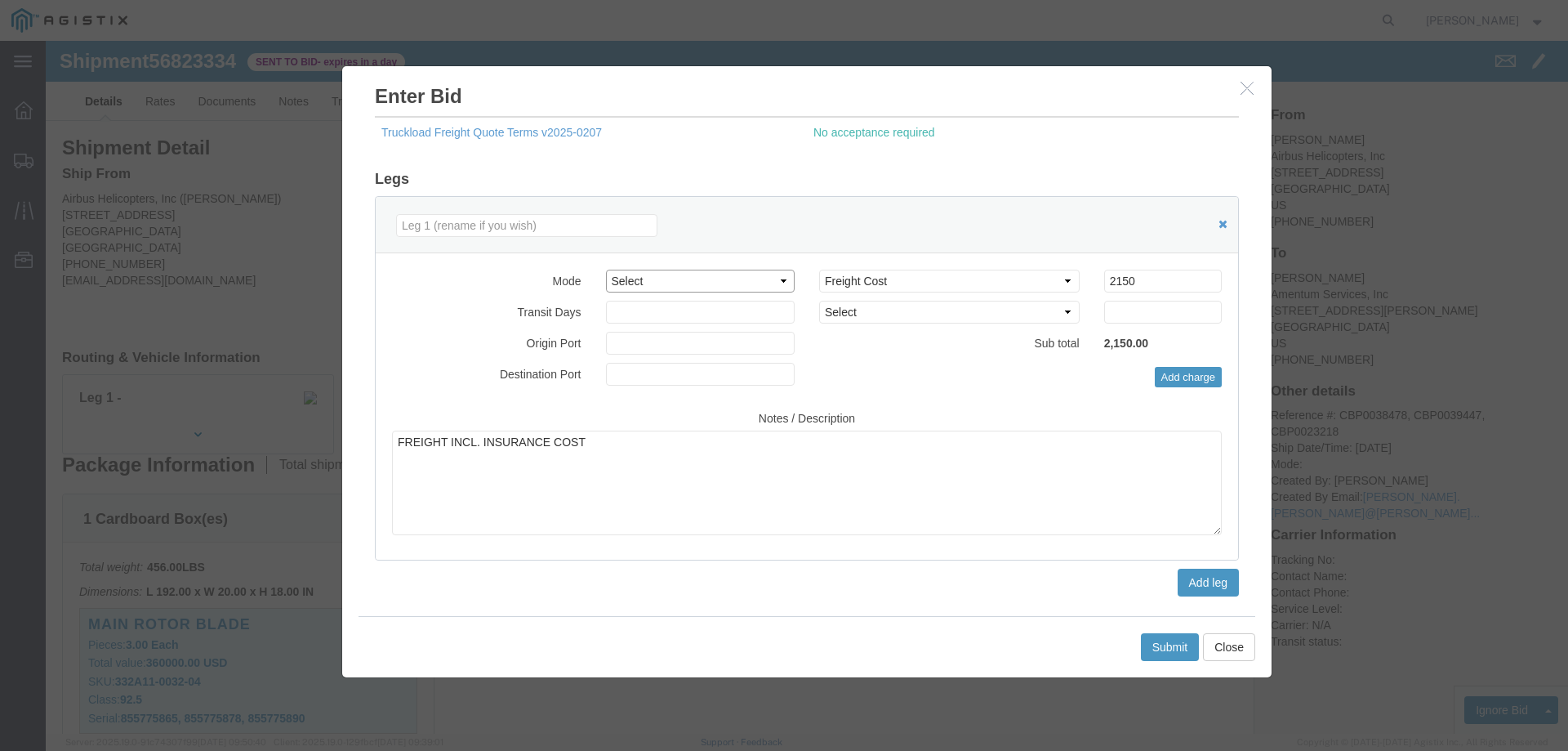
click select "Select Air Less than Truckload Multi-Leg Ocean Freight Rail Small Parcel Truckl…"
select select "TL"
click select "Select Air Less than Truckload Multi-Leg Ocean Freight Rail Small Parcel Truckl…"
click button "Submit"
